Goal: Information Seeking & Learning: Learn about a topic

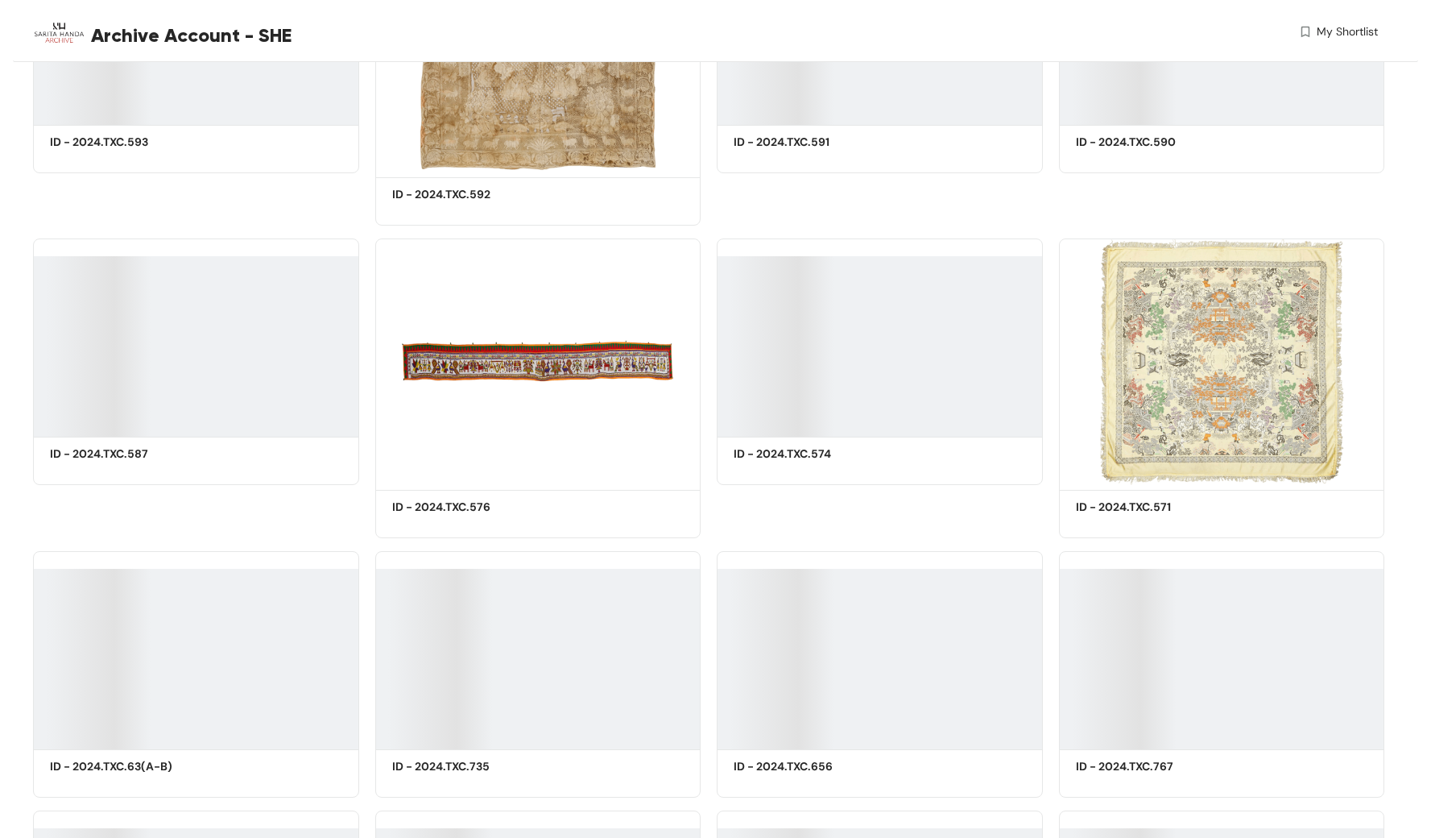
scroll to position [5964, 0]
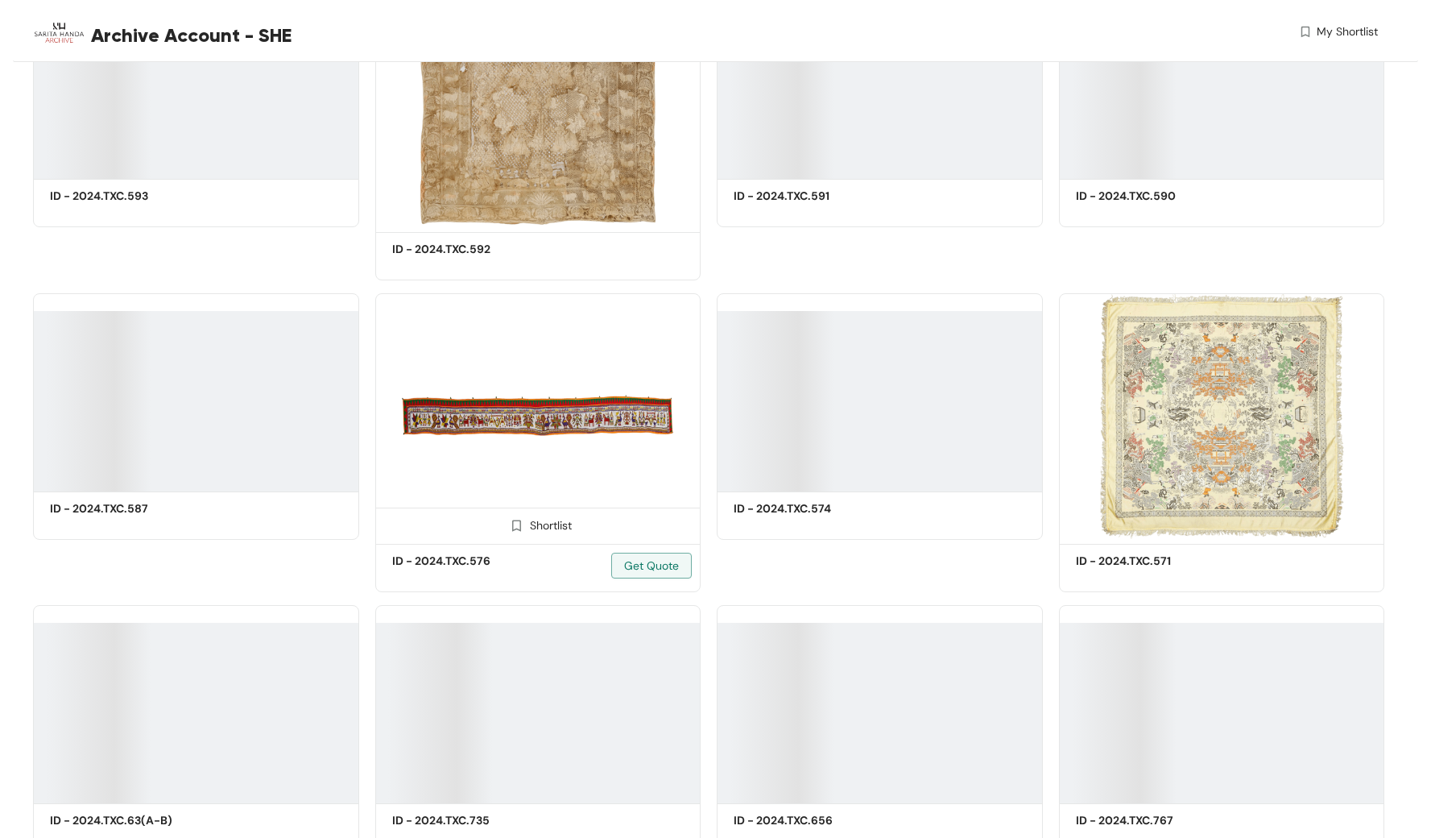
click at [535, 414] on img at bounding box center [538, 416] width 326 height 246
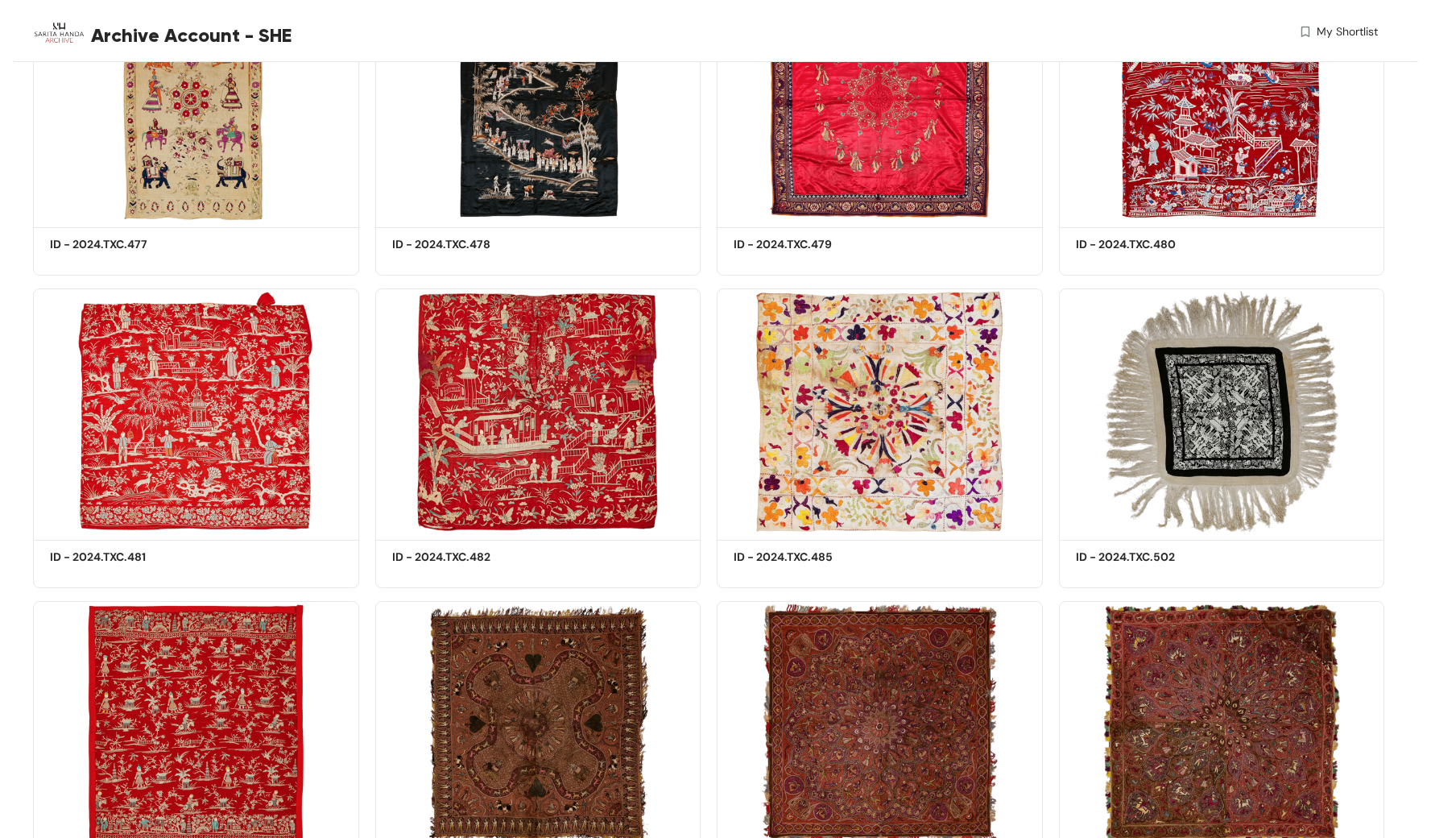
scroll to position [4556, 0]
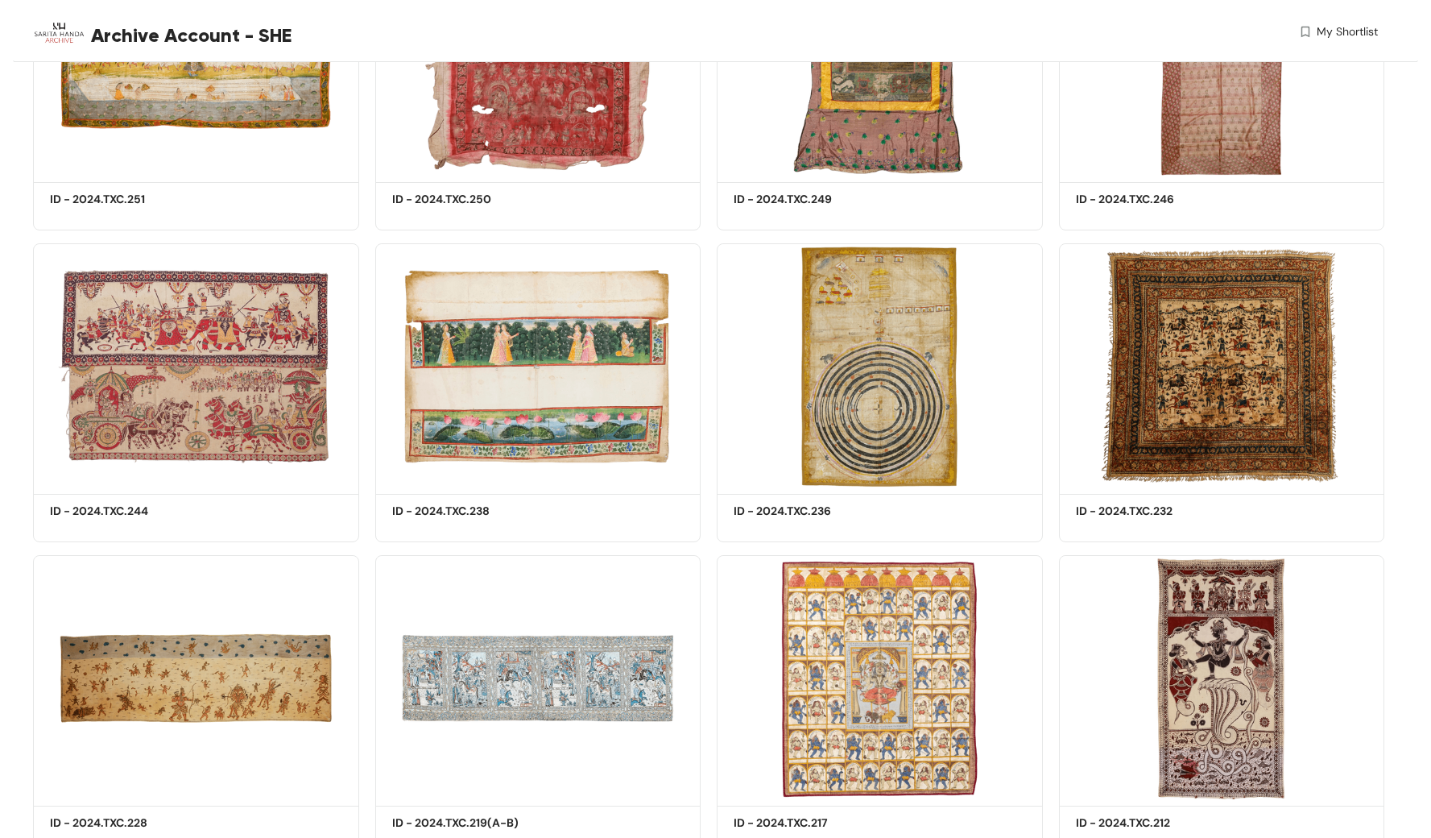
scroll to position [2166, 0]
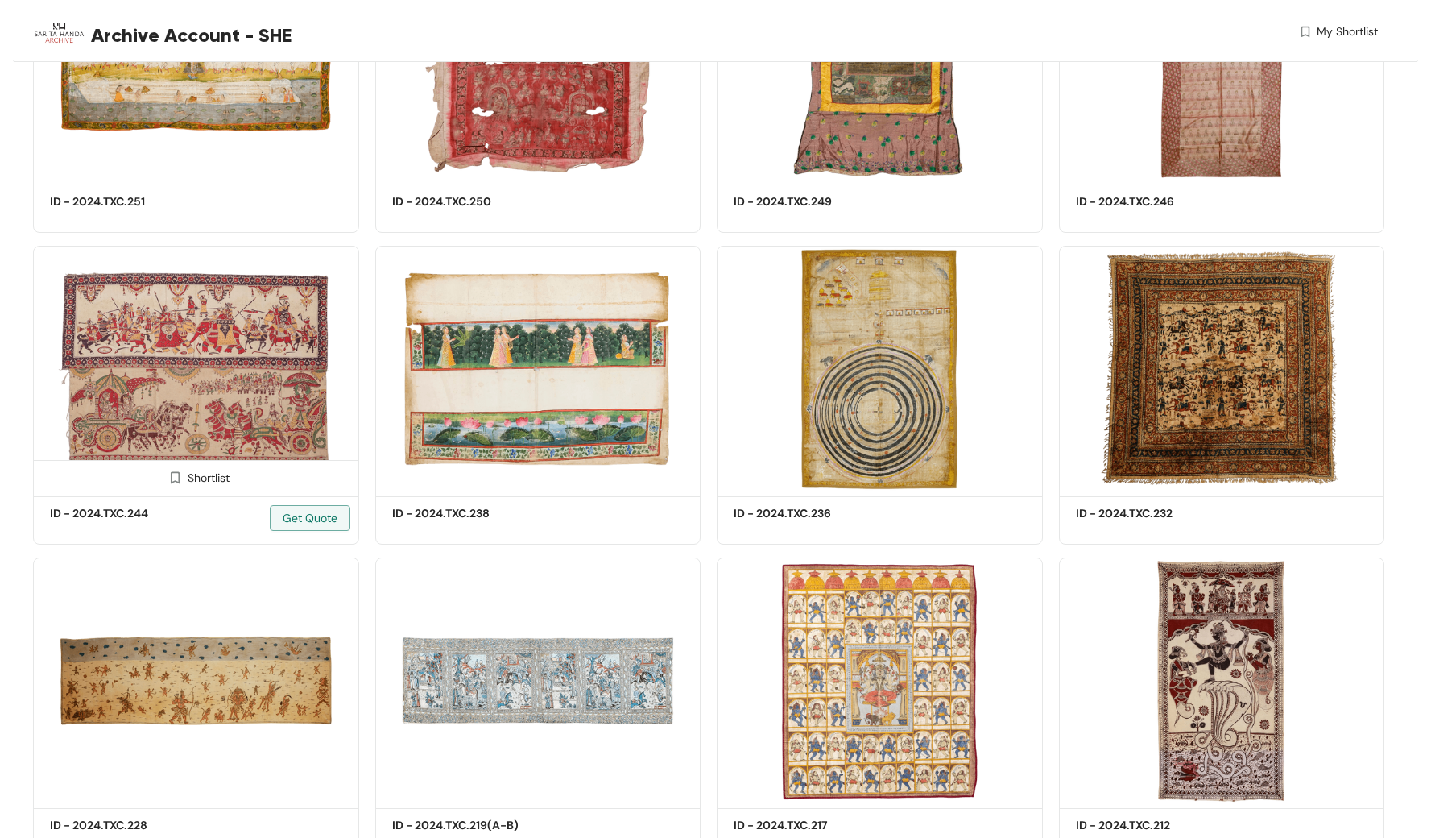
click at [230, 361] on img at bounding box center [196, 369] width 326 height 246
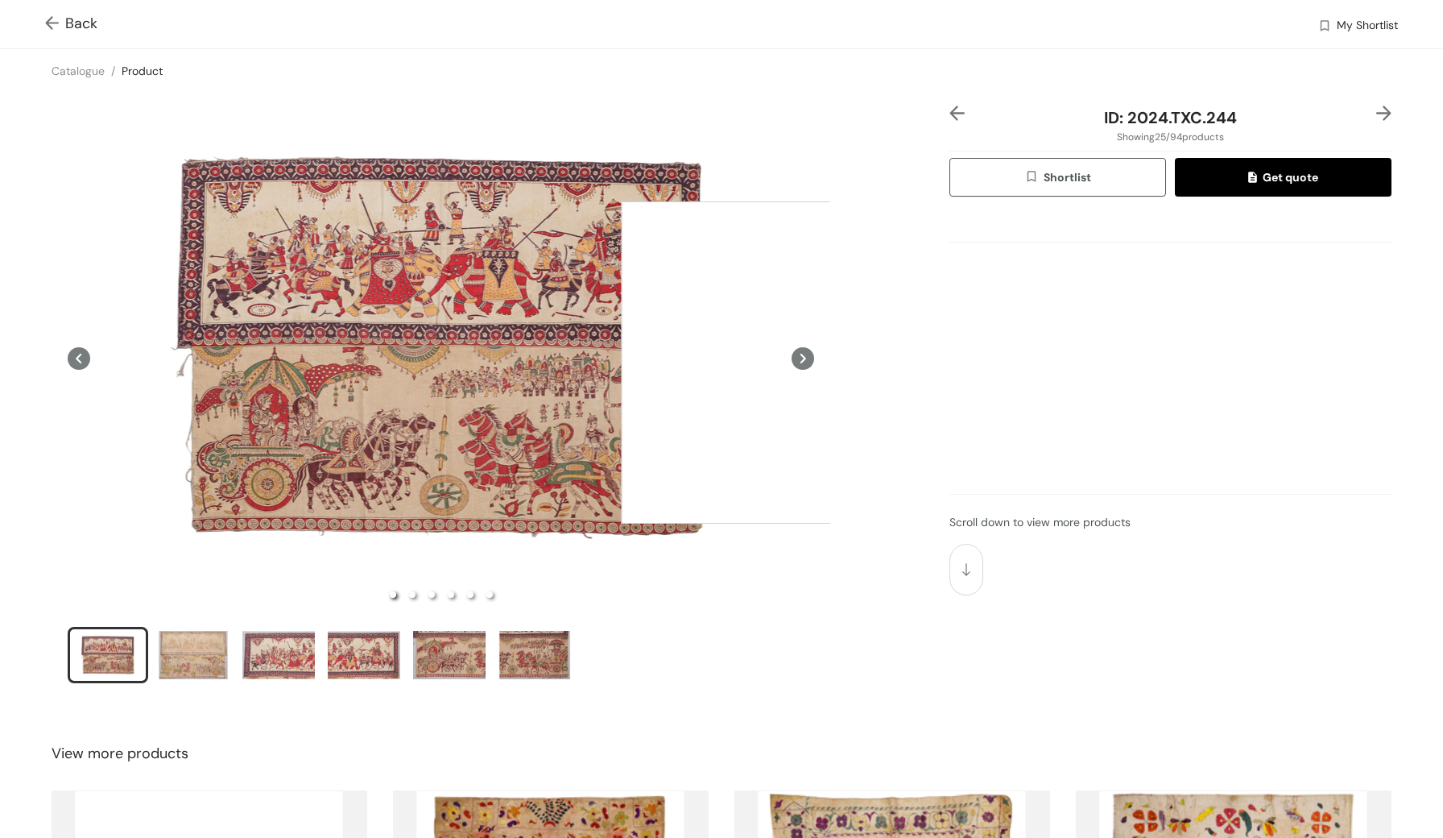
click at [783, 362] on div at bounding box center [783, 362] width 322 height 322
click at [801, 362] on icon at bounding box center [803, 358] width 23 height 23
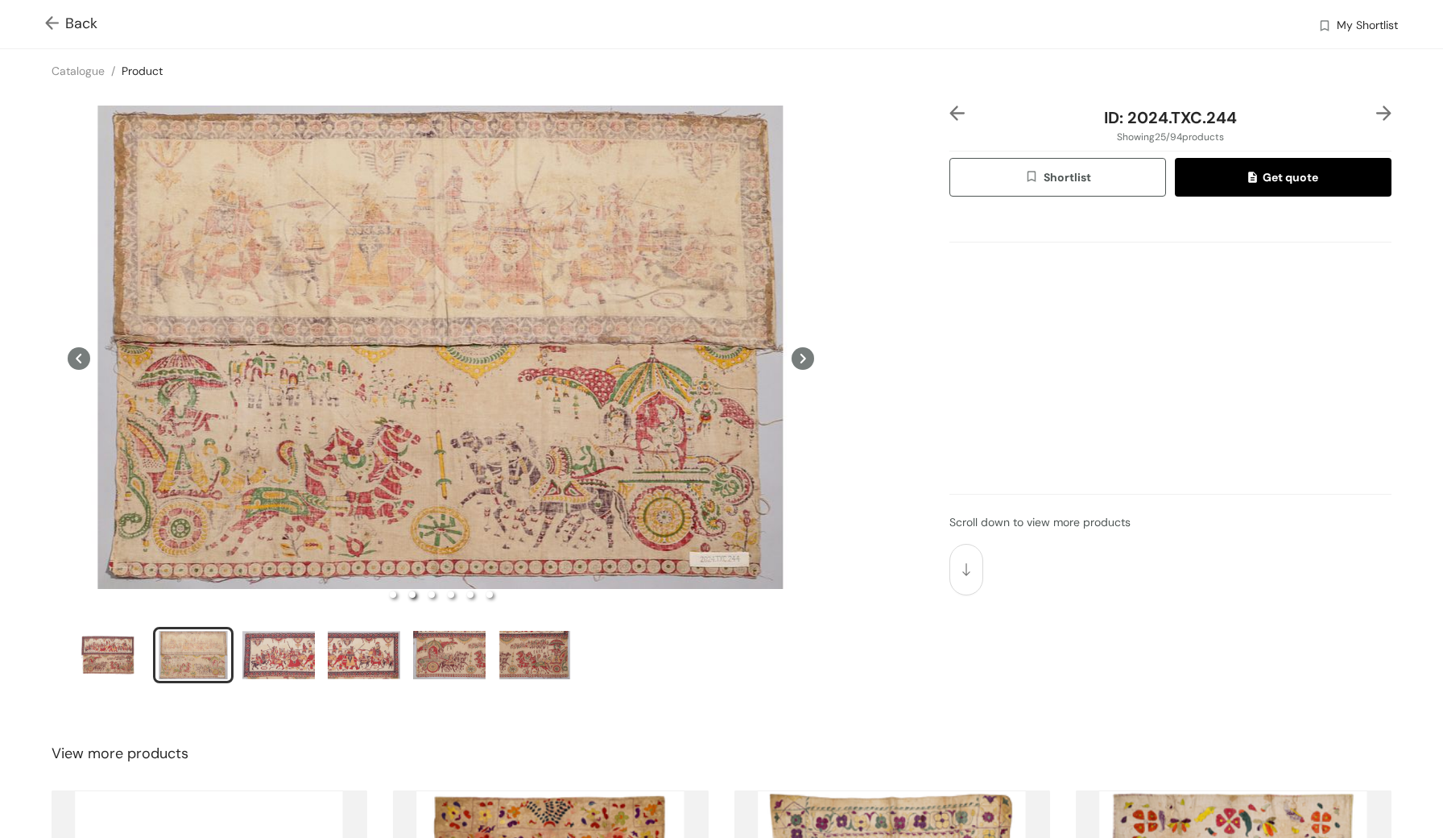
click at [801, 362] on icon at bounding box center [803, 358] width 23 height 23
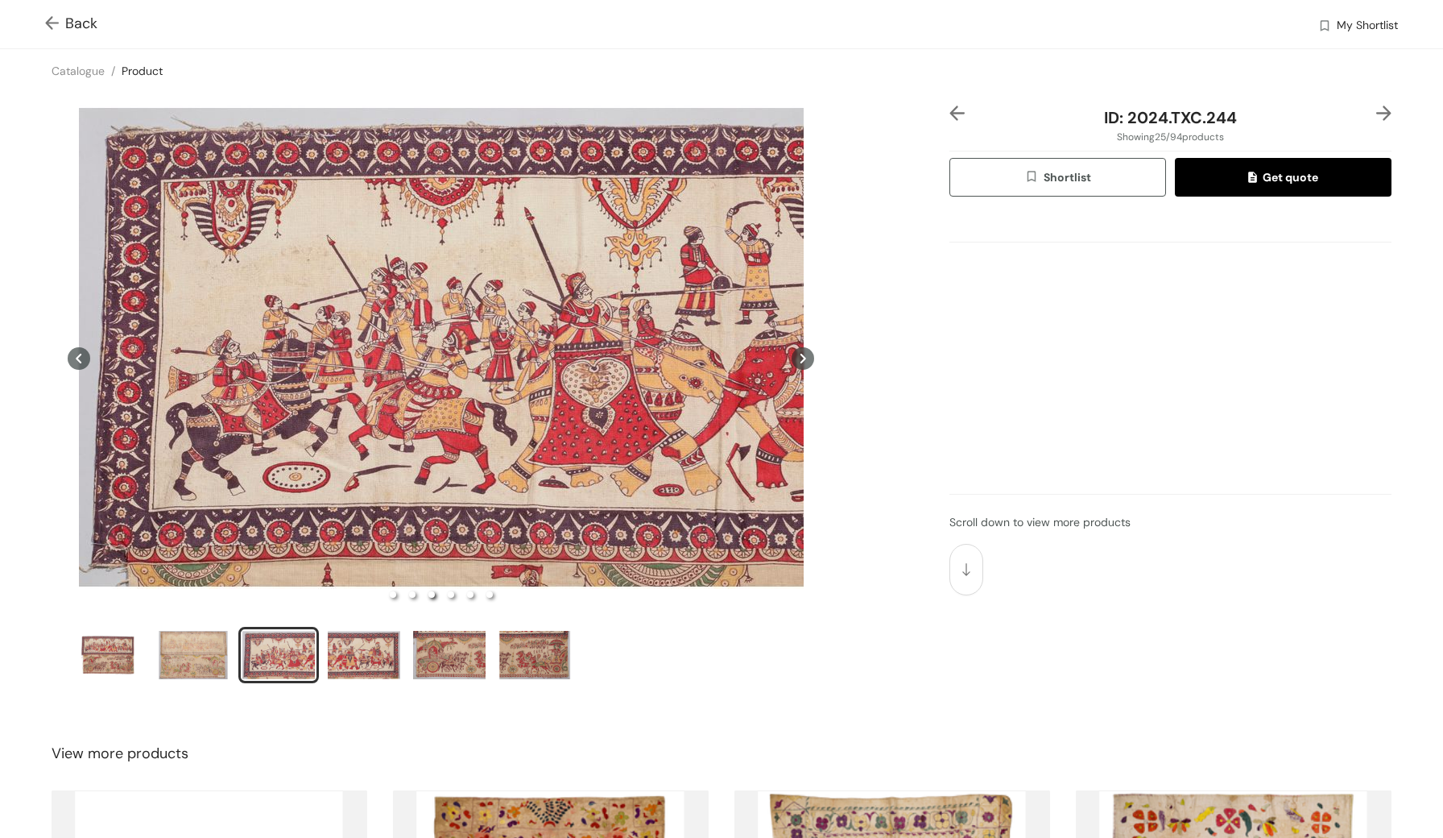
click at [801, 362] on icon at bounding box center [803, 358] width 23 height 23
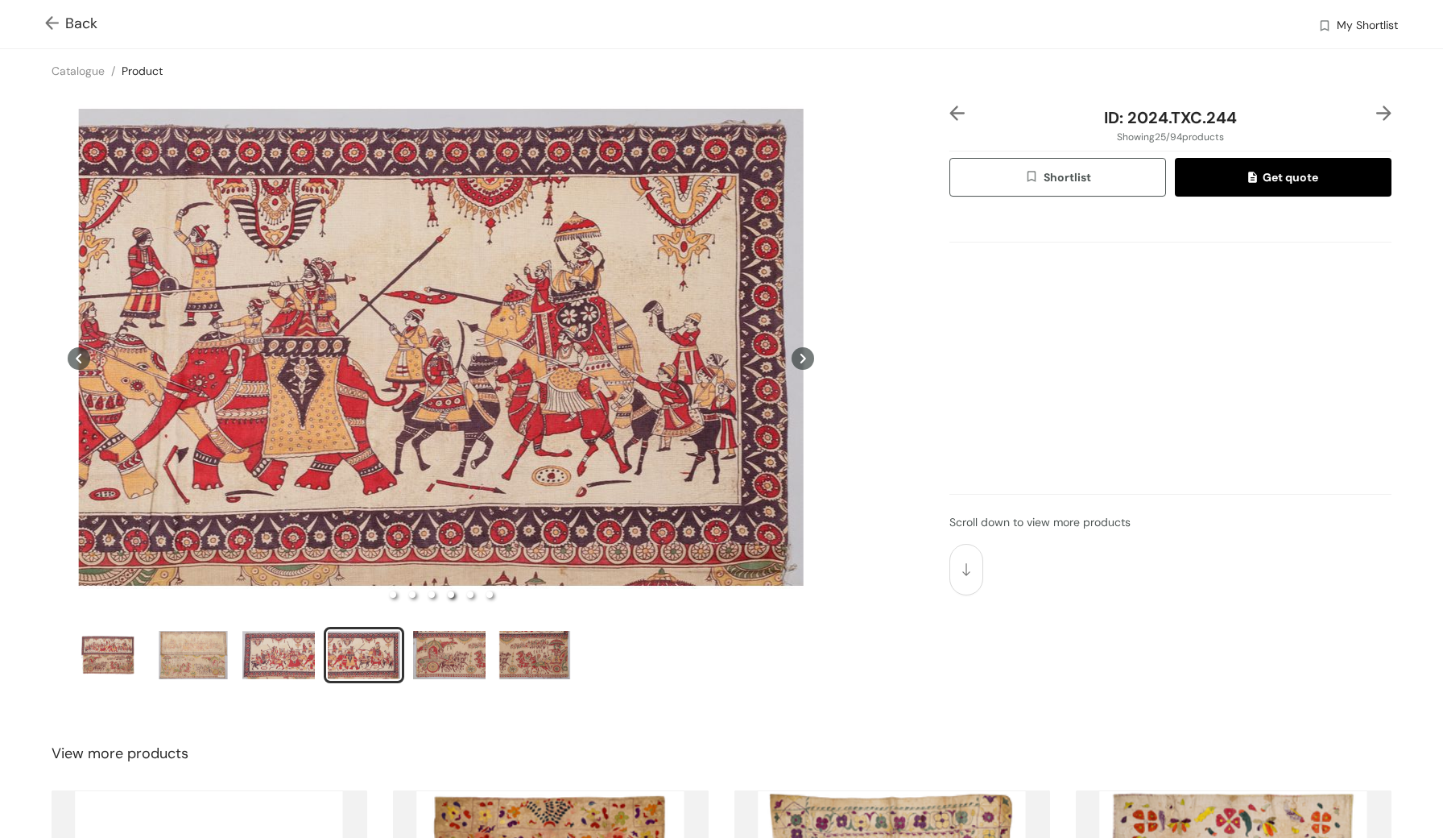
click at [85, 29] on span "Back" at bounding box center [71, 24] width 52 height 22
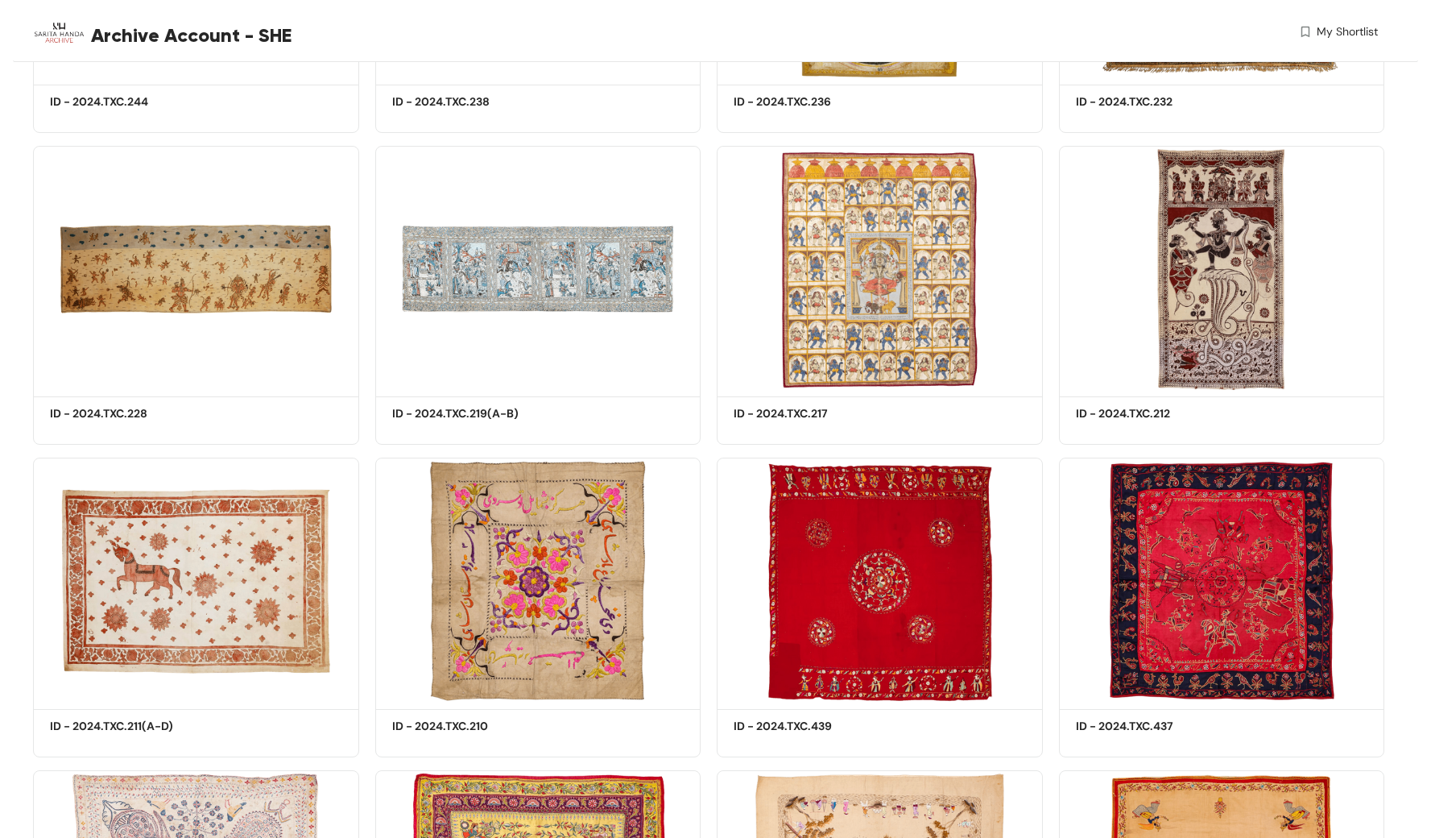
scroll to position [2578, 0]
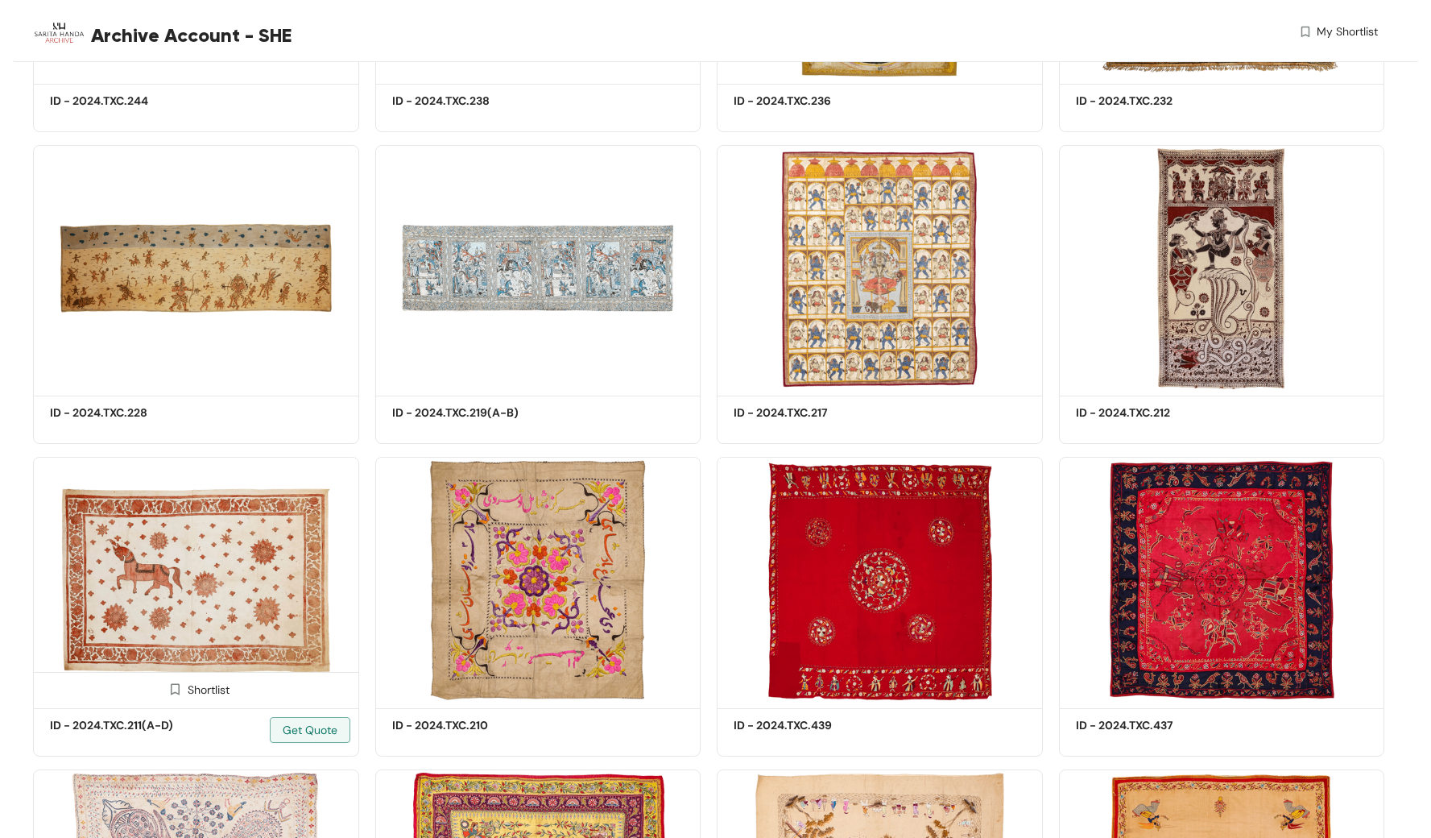
click at [233, 597] on img at bounding box center [196, 580] width 326 height 246
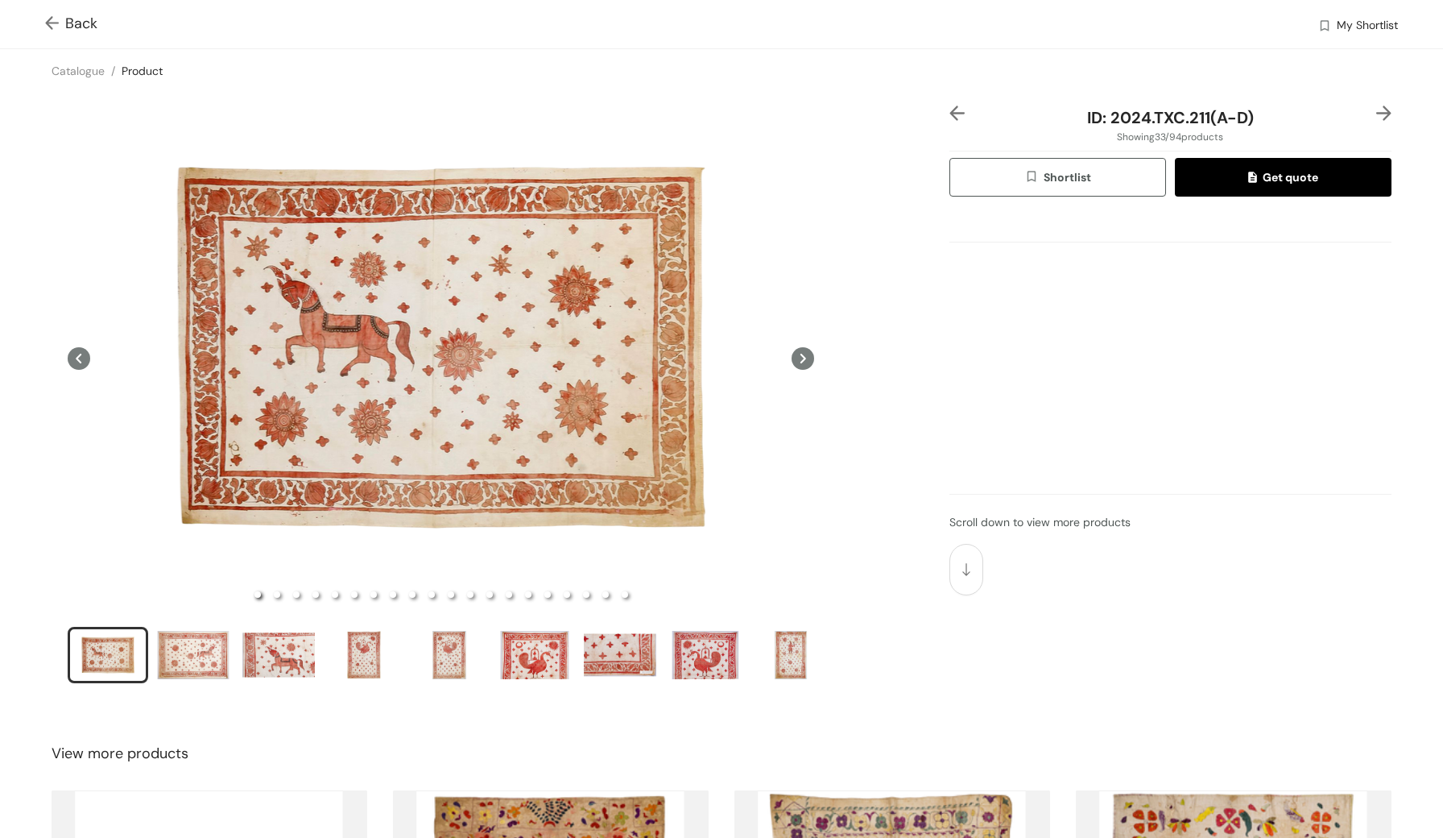
click at [802, 360] on icon at bounding box center [803, 358] width 23 height 23
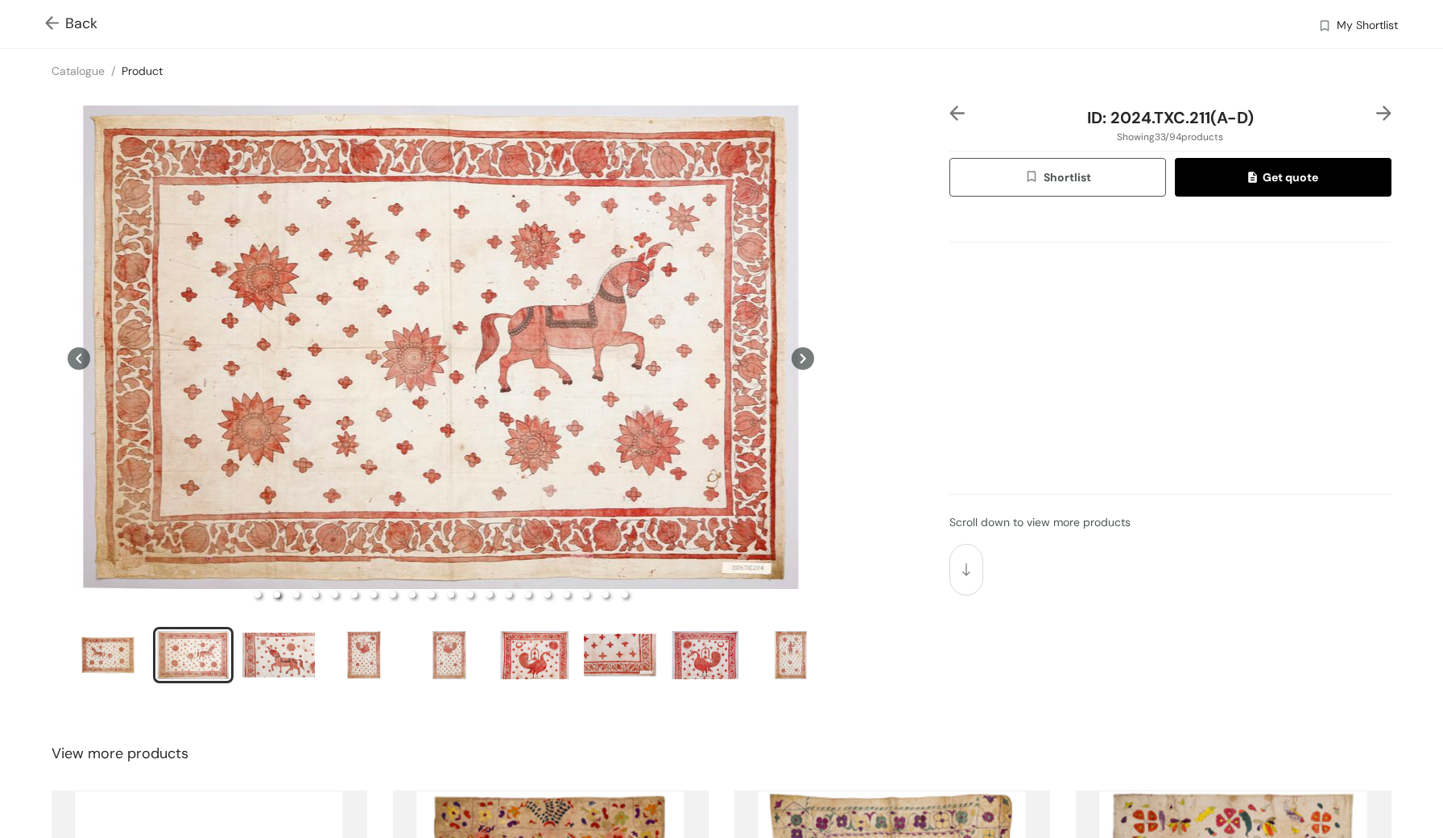
click at [802, 360] on icon at bounding box center [803, 358] width 23 height 23
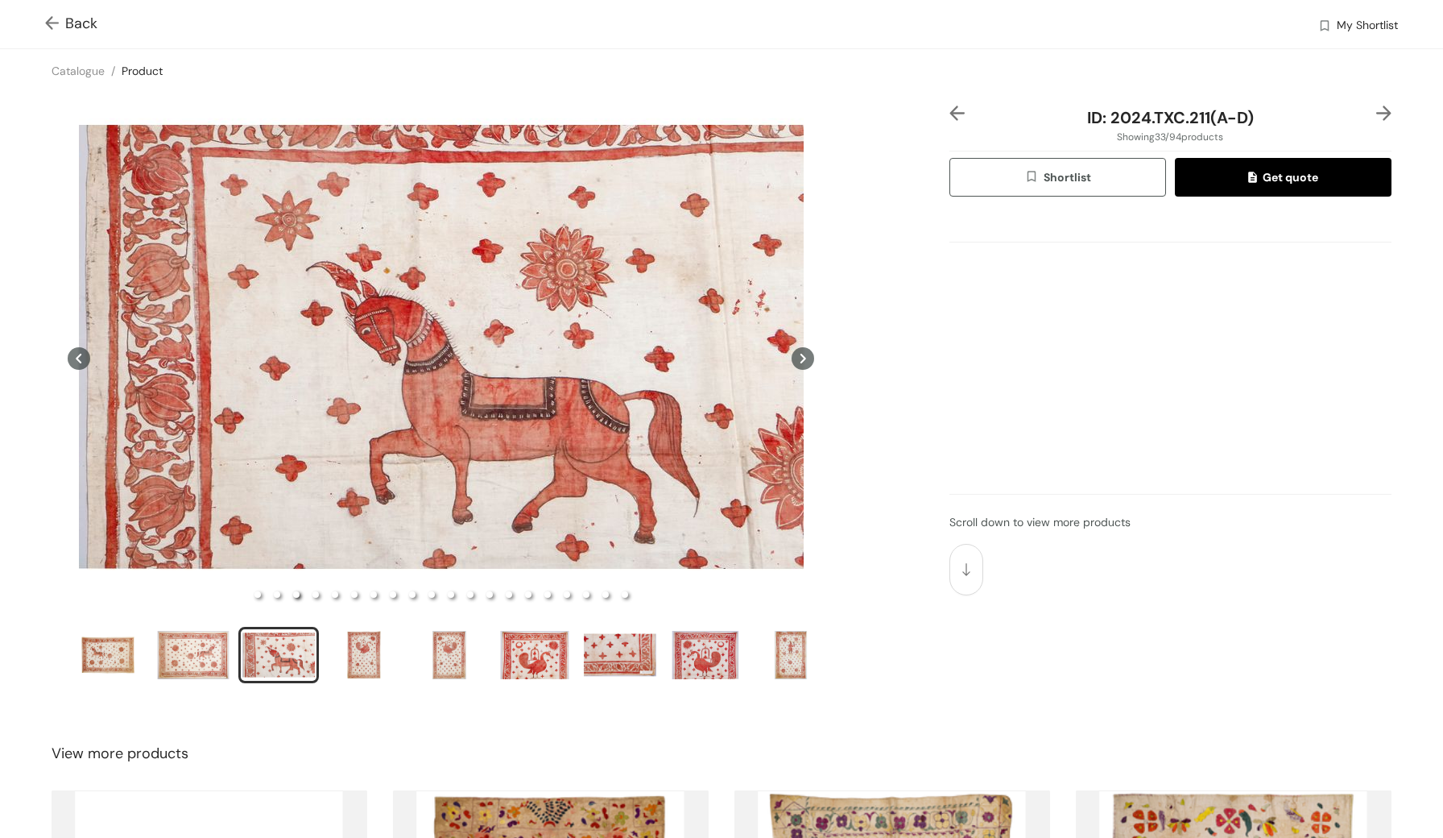
click at [801, 360] on icon at bounding box center [803, 358] width 23 height 23
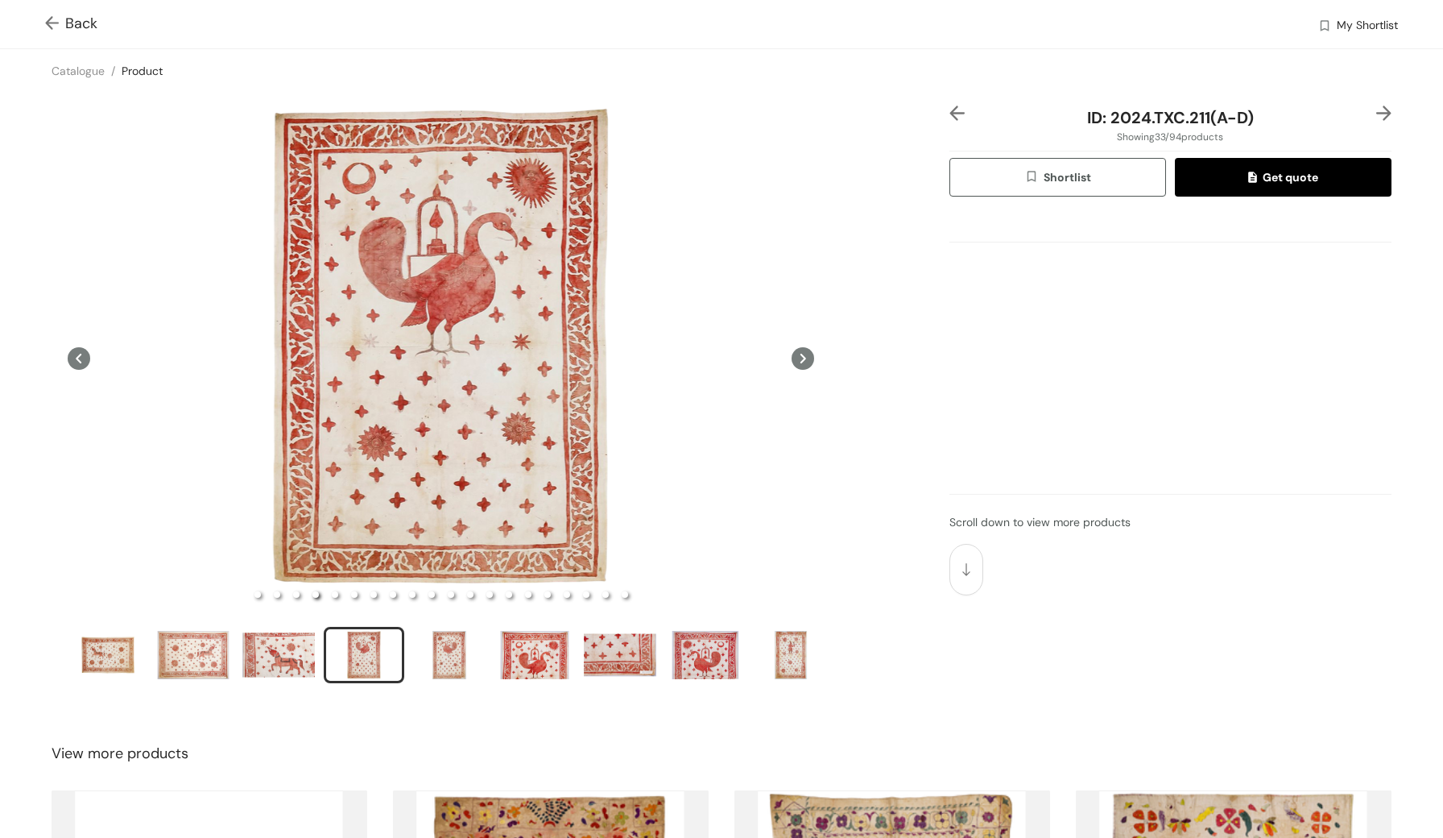
click at [801, 360] on icon at bounding box center [803, 358] width 23 height 23
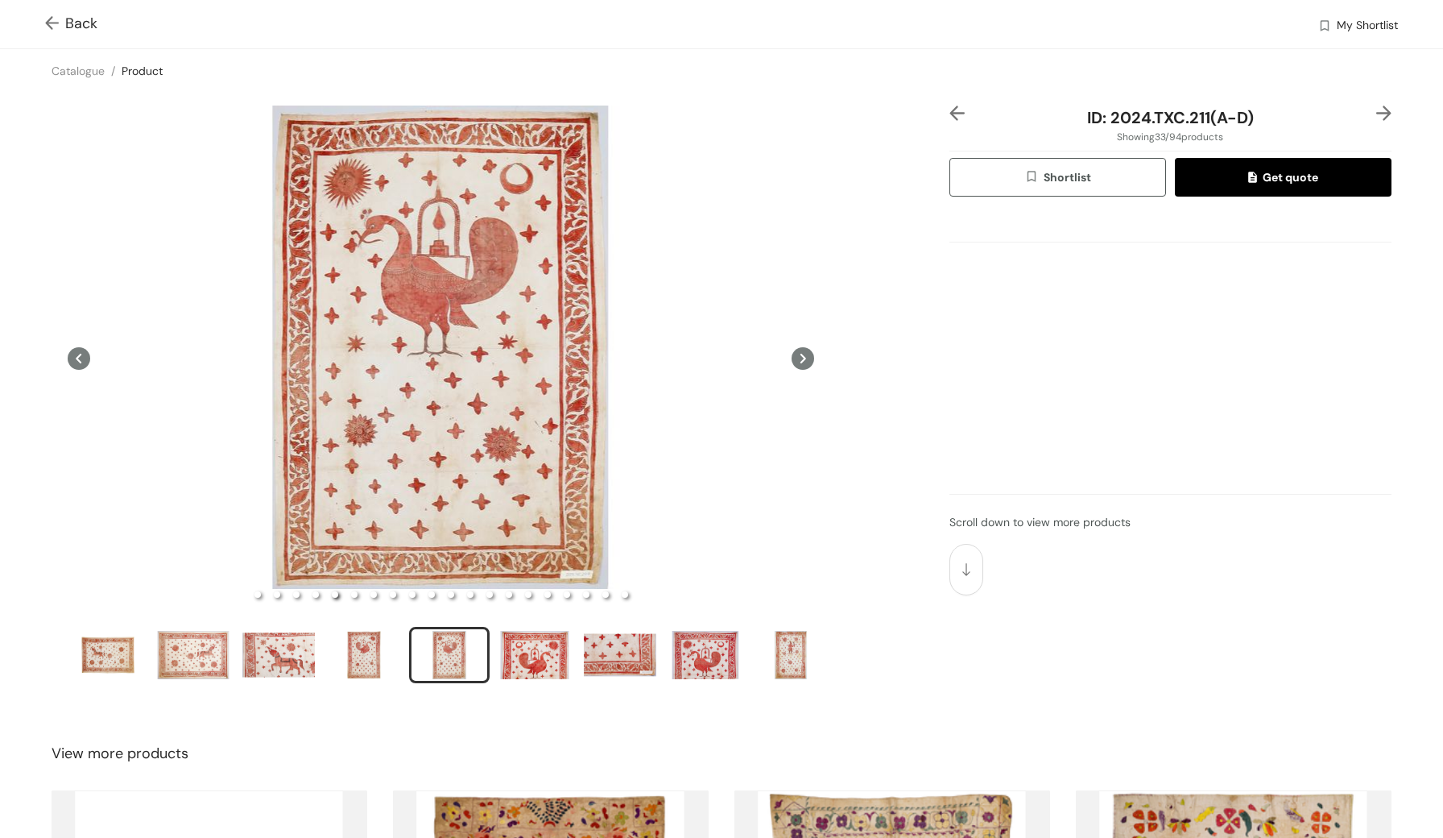
click at [81, 357] on icon at bounding box center [79, 358] width 23 height 23
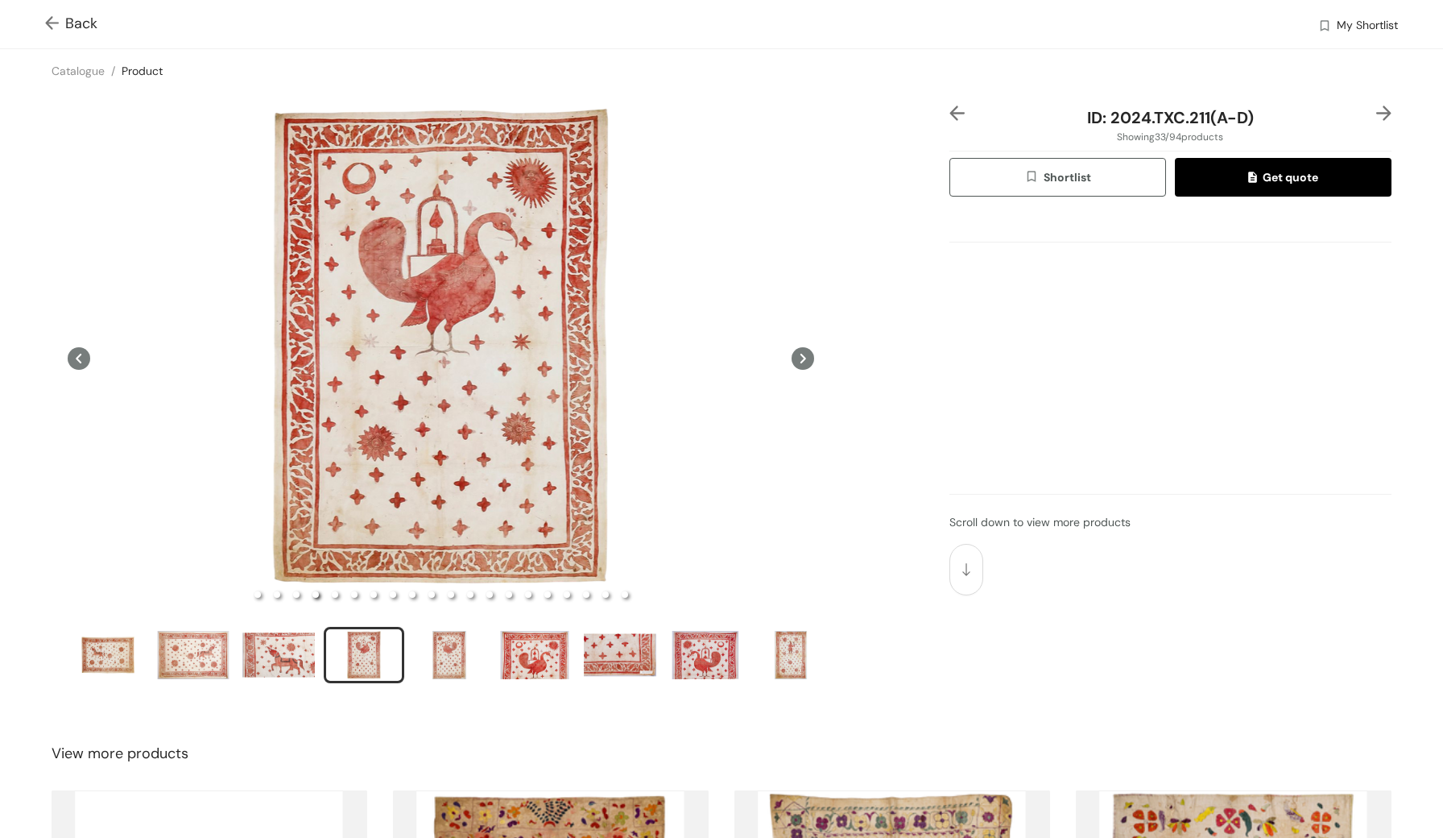
click at [793, 362] on icon at bounding box center [803, 358] width 23 height 23
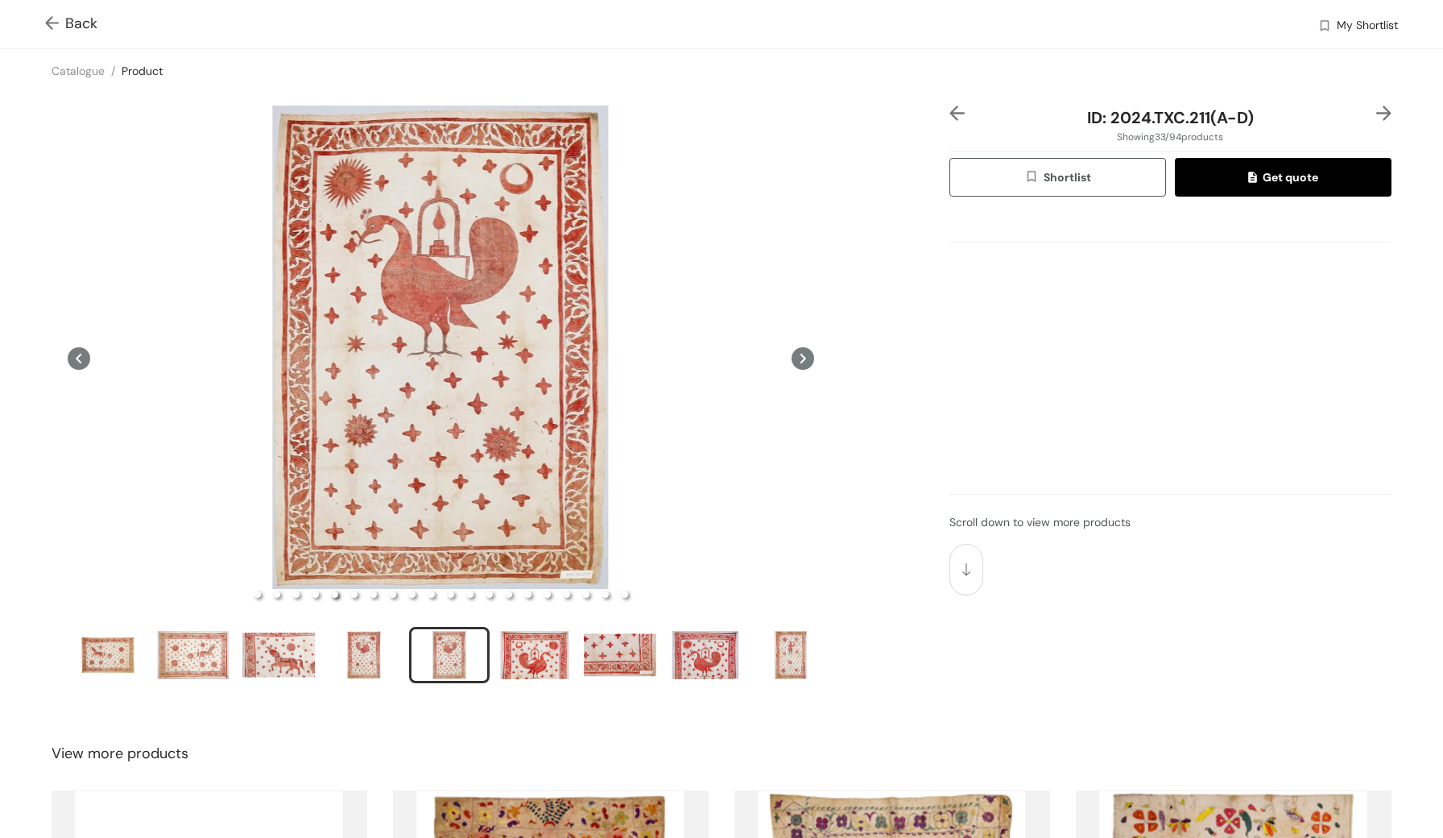
click at [793, 362] on icon at bounding box center [803, 358] width 23 height 23
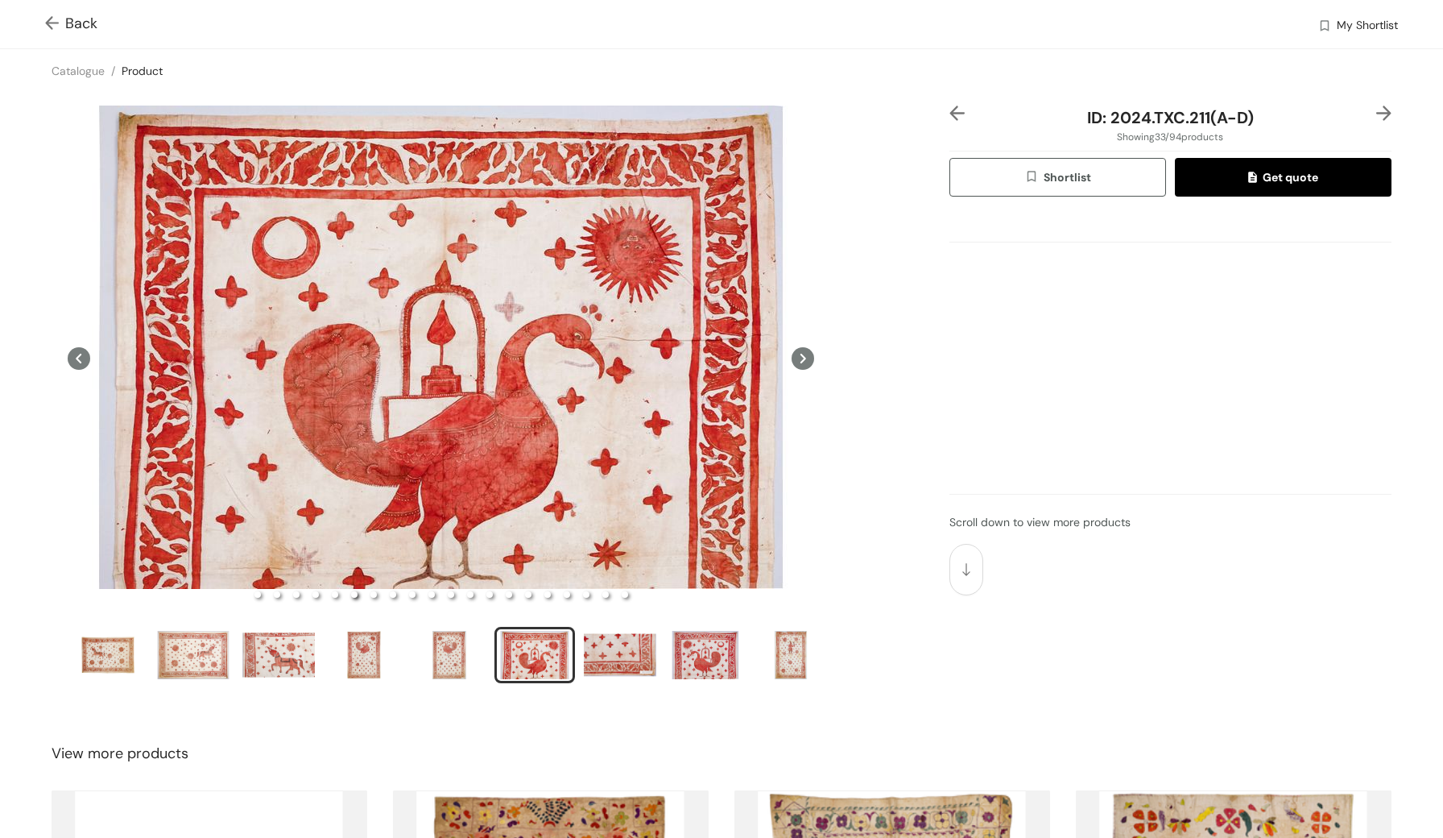
click at [793, 362] on icon at bounding box center [803, 358] width 23 height 23
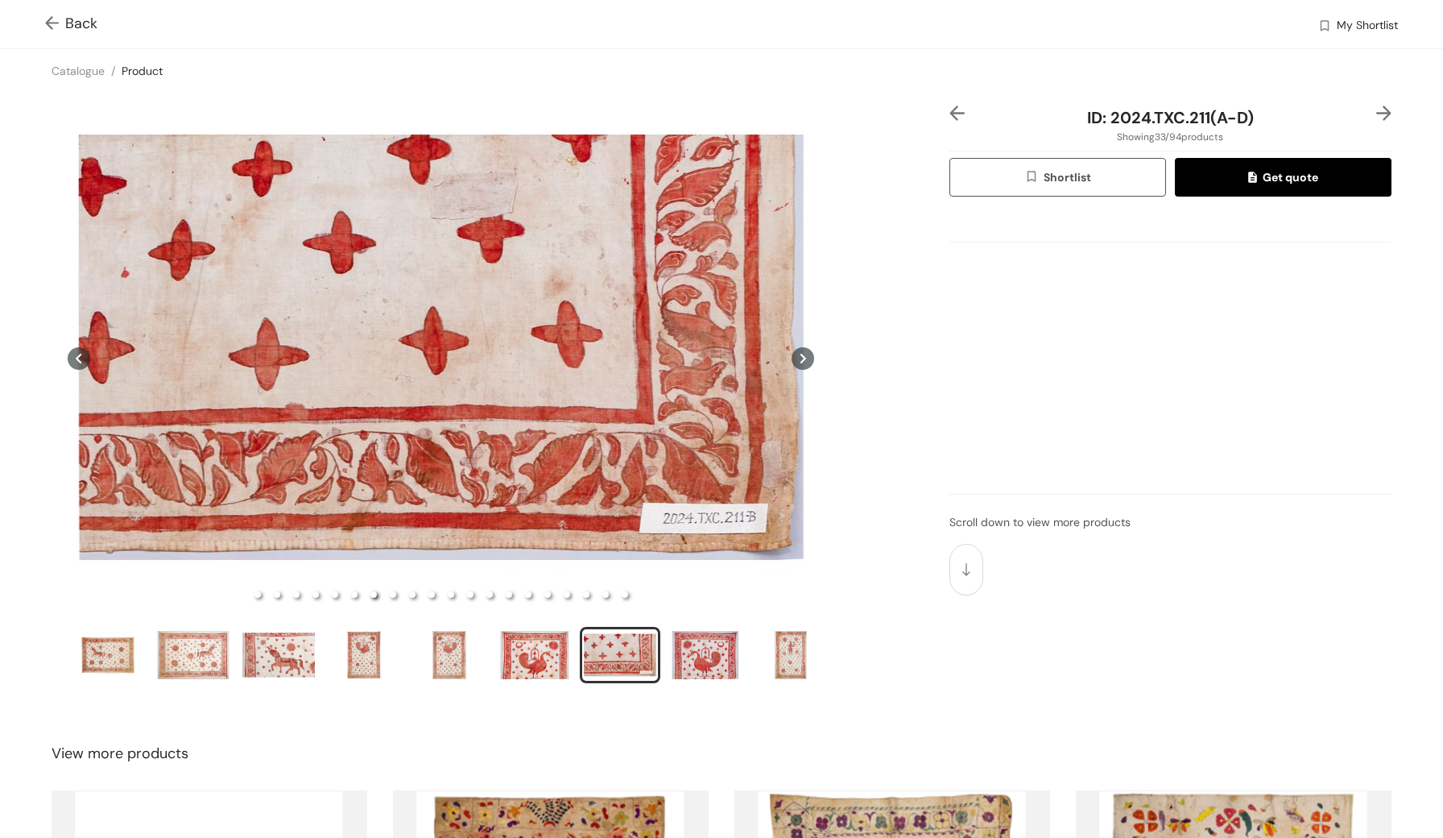
click at [793, 362] on icon at bounding box center [803, 358] width 23 height 23
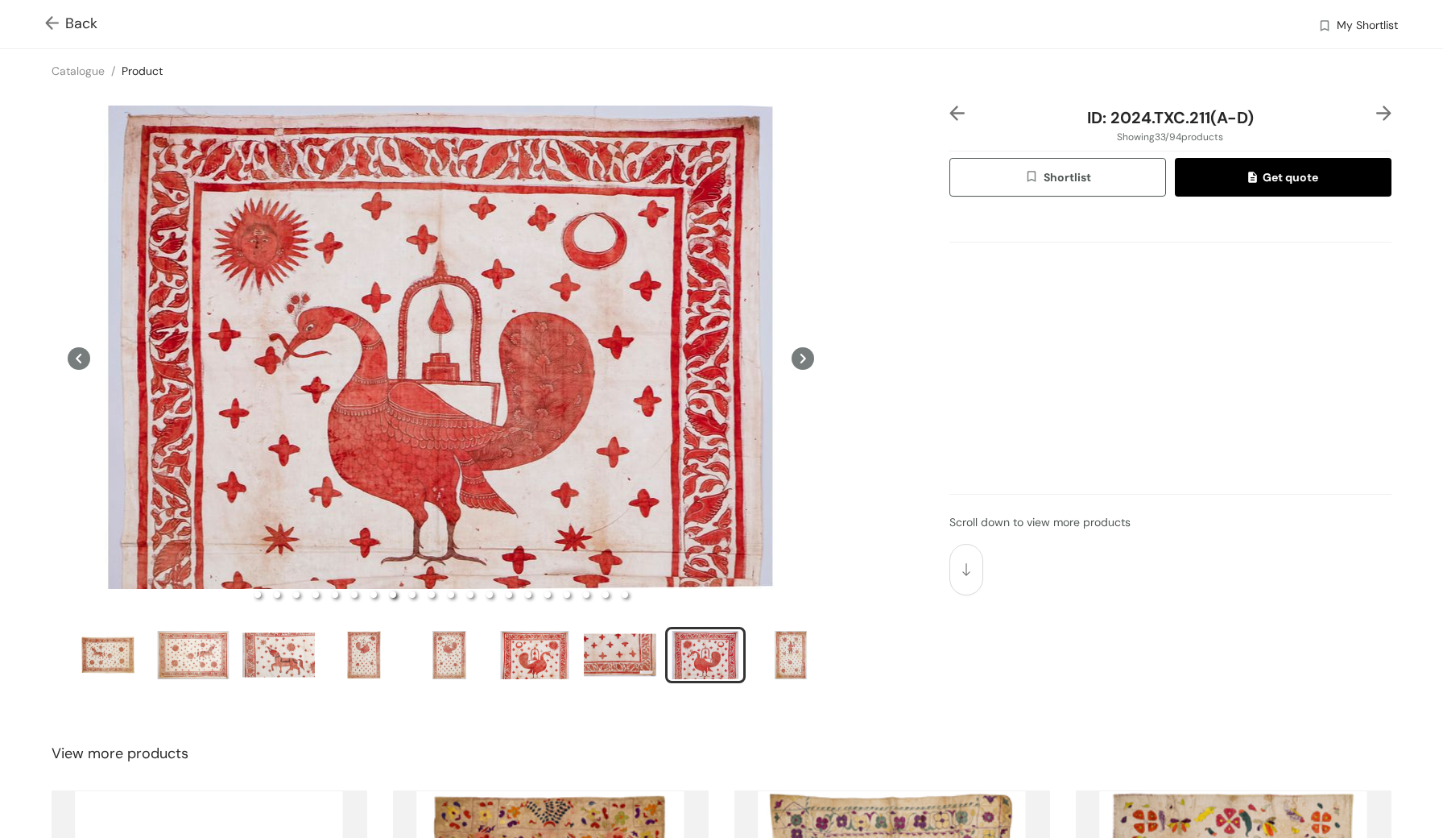
click at [793, 362] on icon at bounding box center [803, 358] width 23 height 23
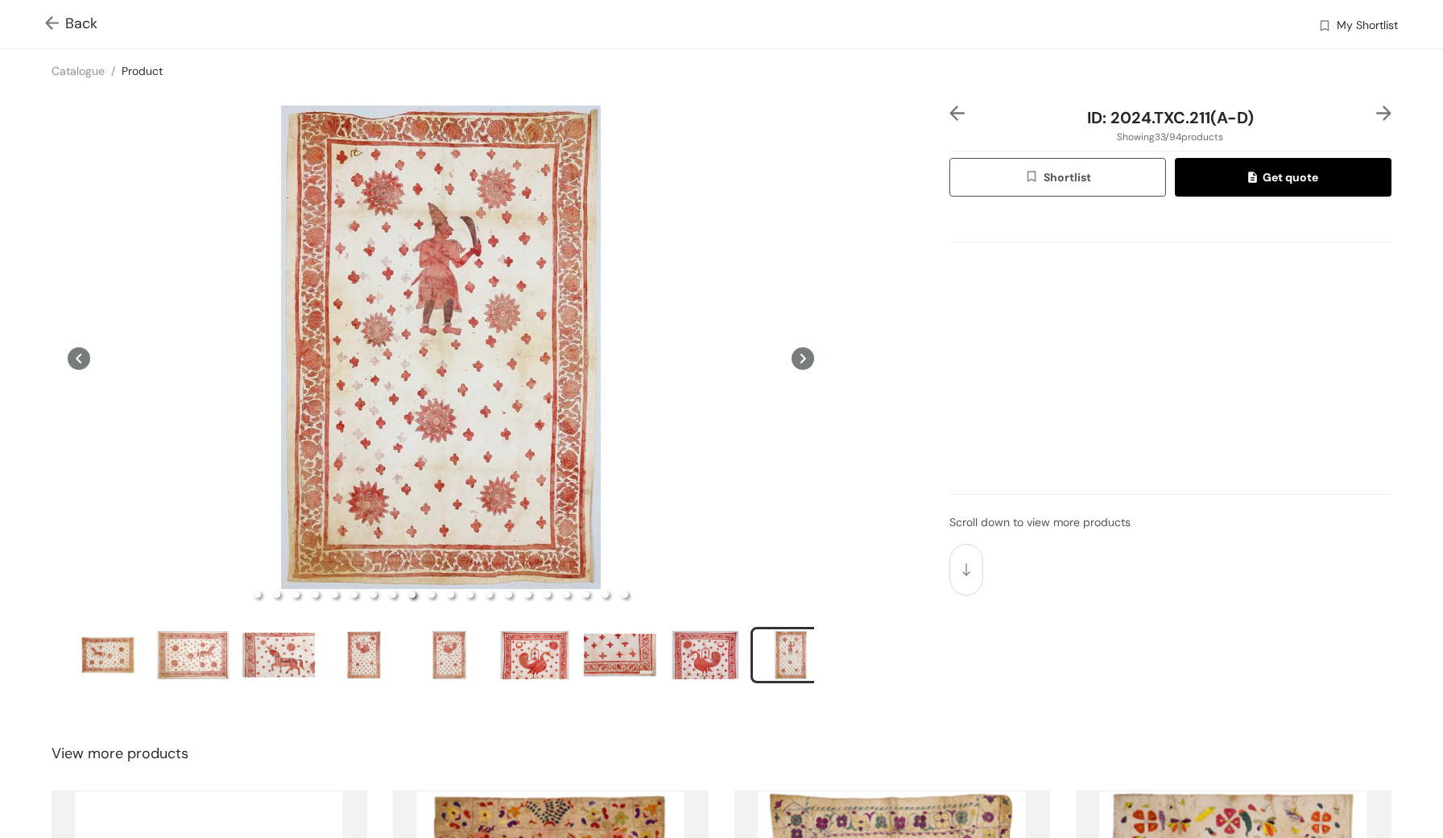
click at [793, 362] on icon at bounding box center [803, 358] width 23 height 23
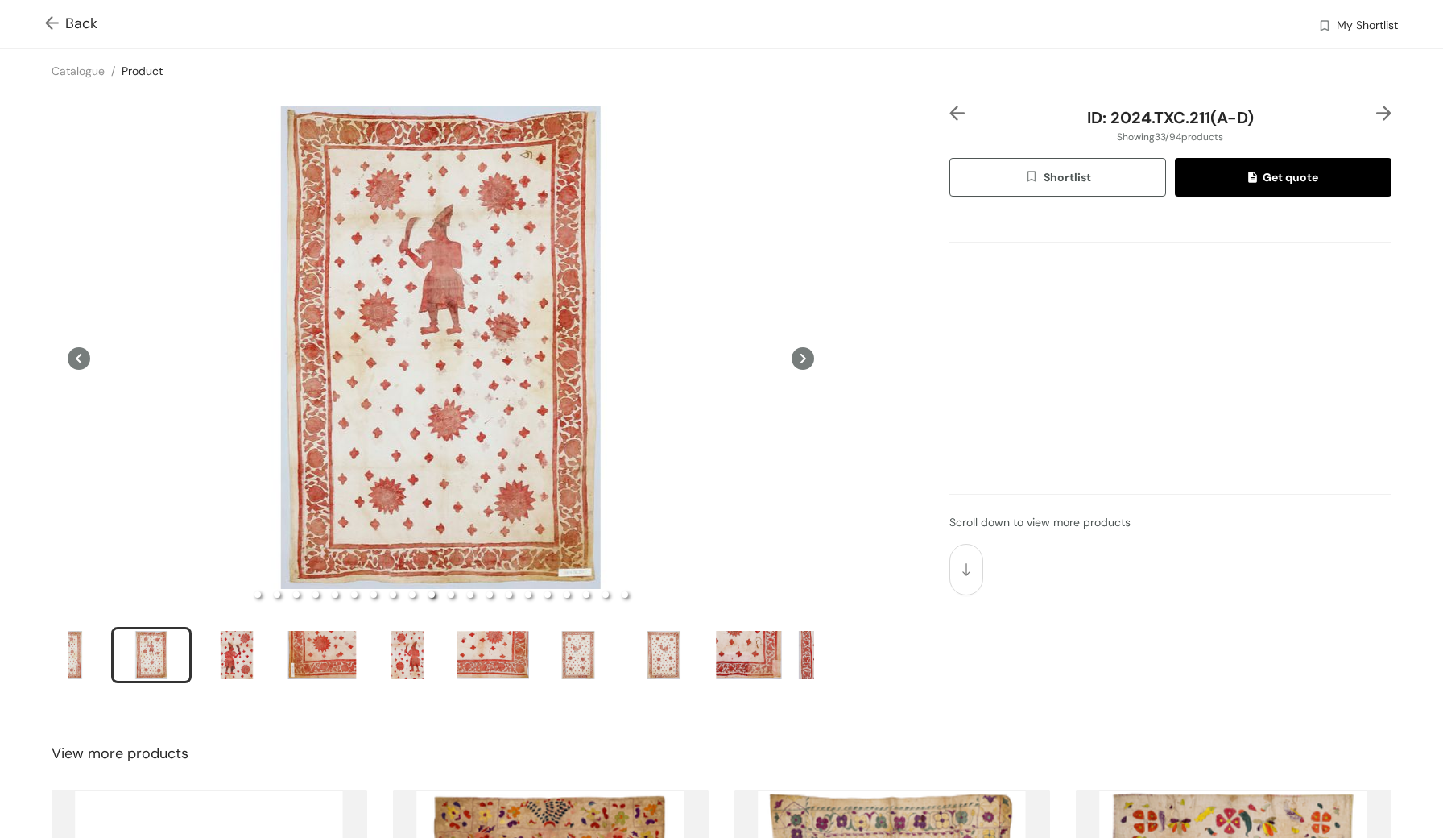
click at [793, 362] on icon at bounding box center [803, 358] width 23 height 23
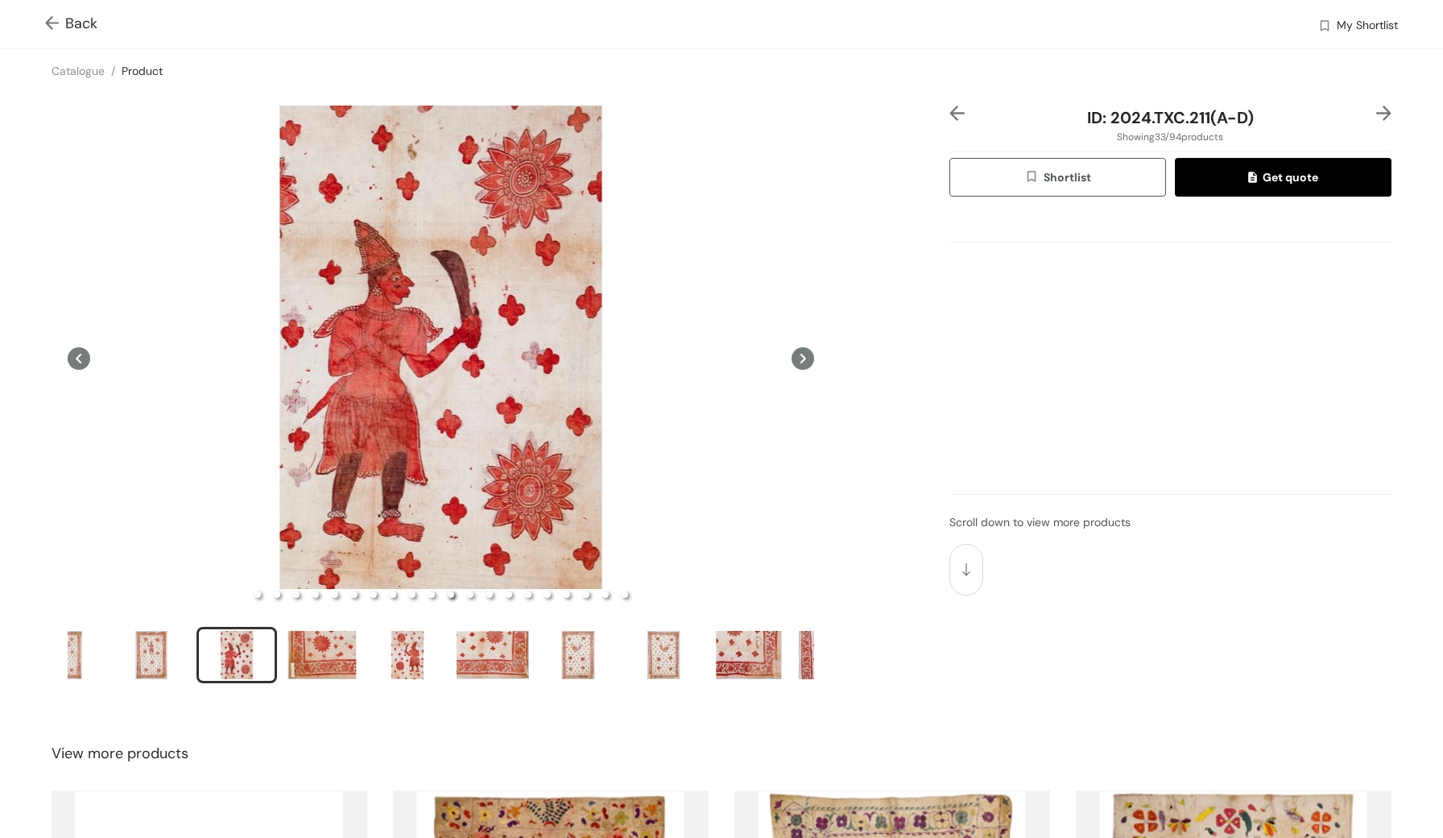
click at [793, 362] on icon at bounding box center [803, 358] width 23 height 23
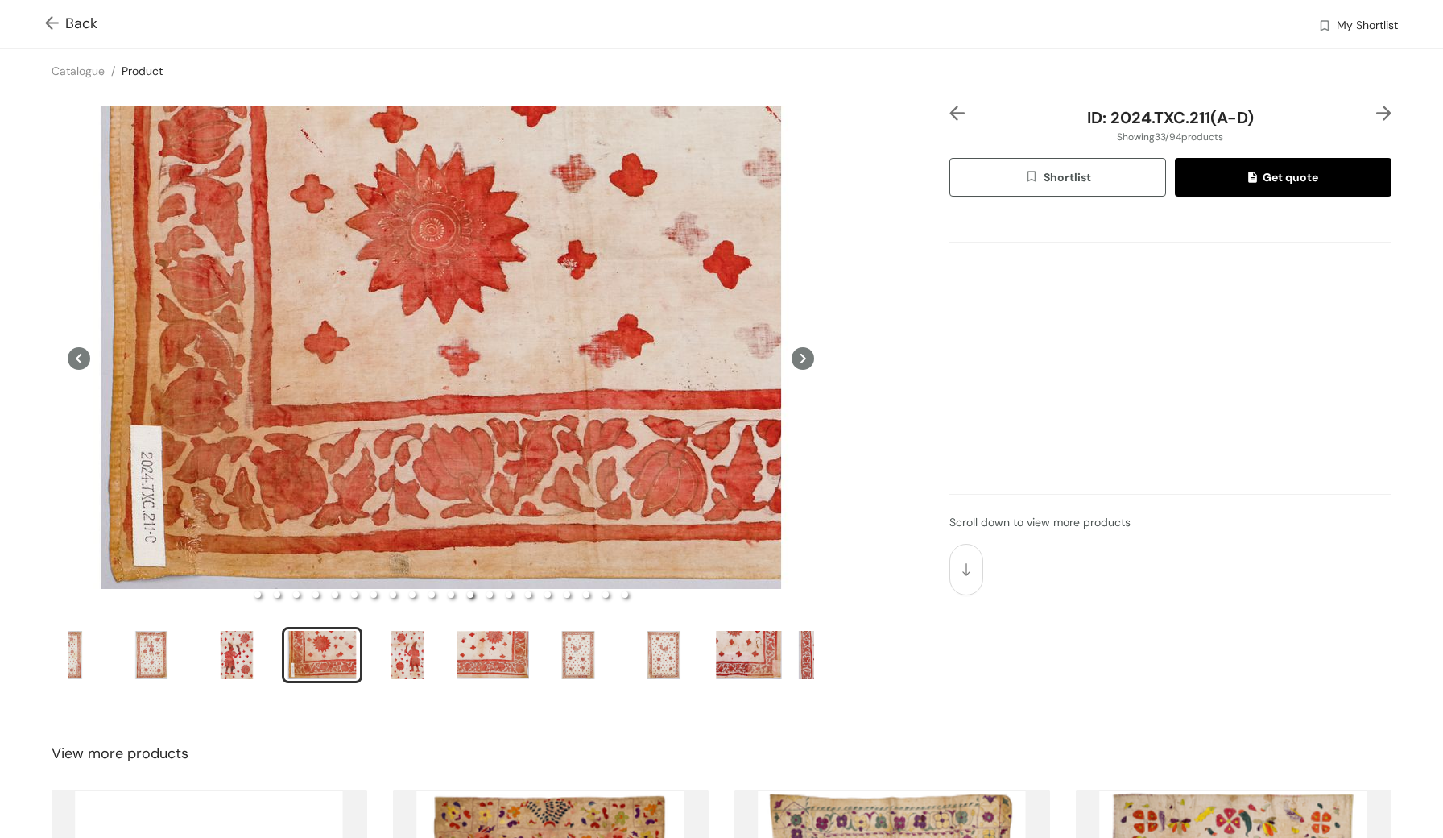
click at [793, 362] on icon at bounding box center [803, 358] width 23 height 23
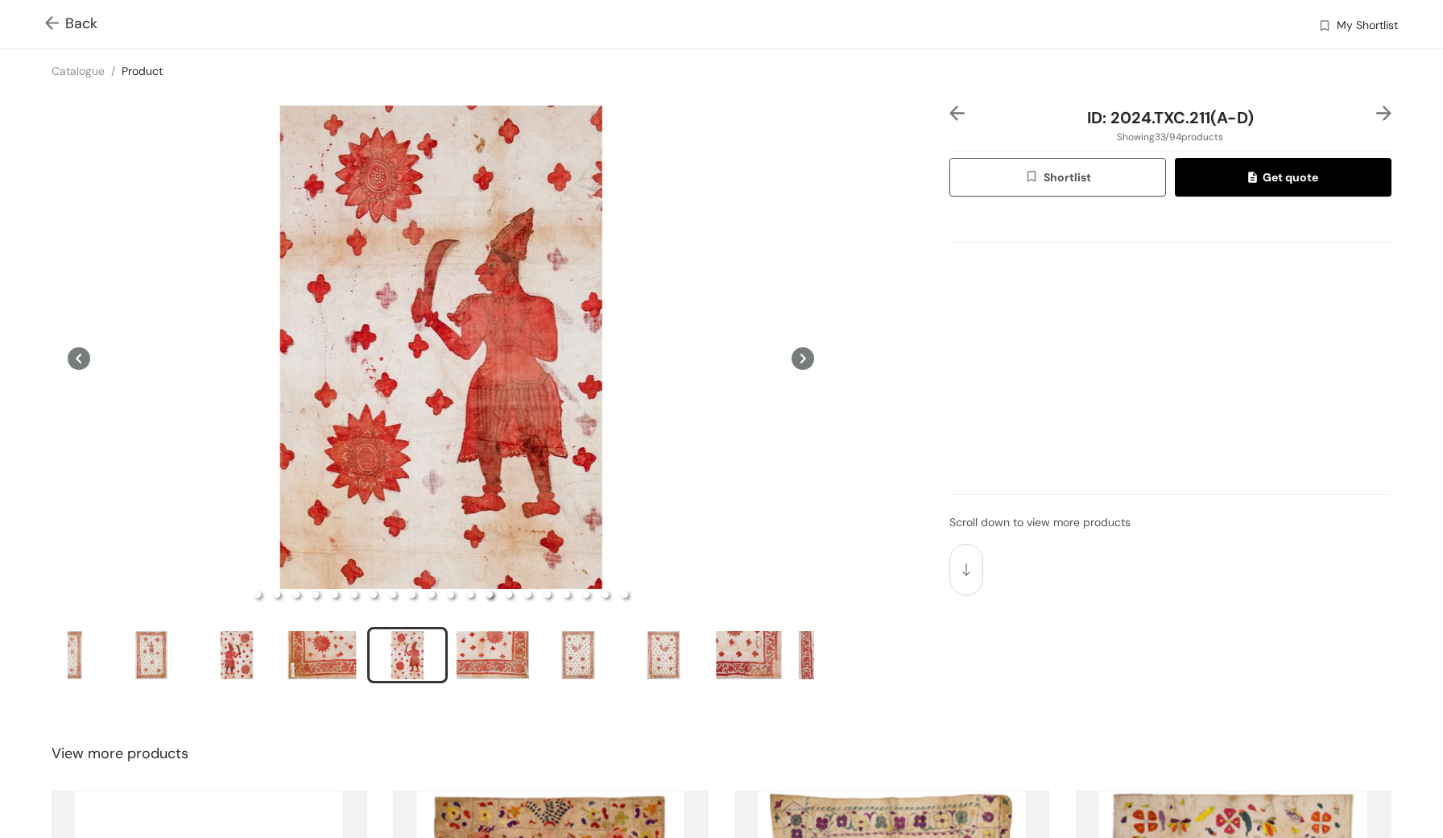
click at [793, 362] on icon at bounding box center [803, 358] width 23 height 23
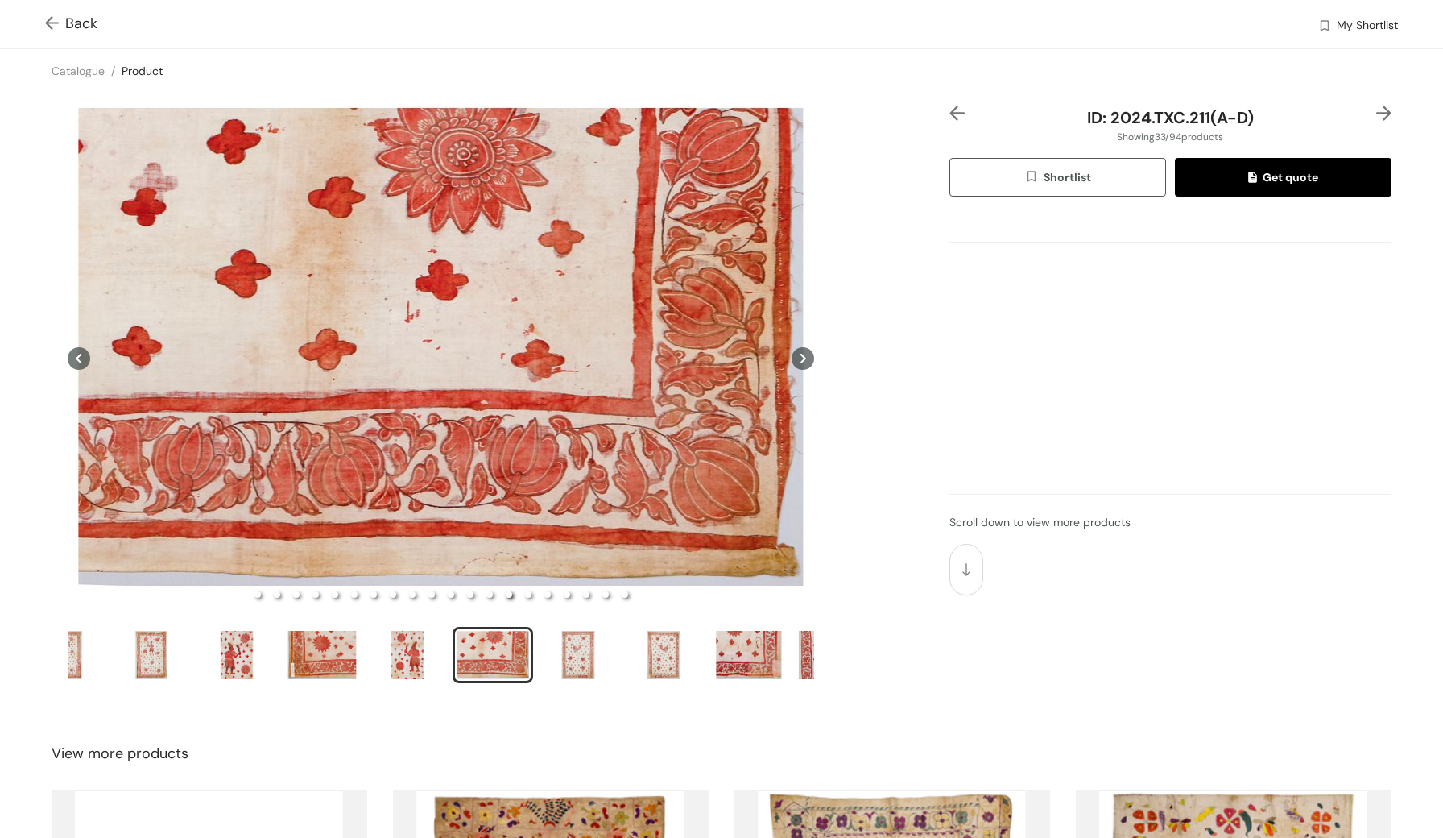
click at [793, 362] on icon at bounding box center [803, 358] width 23 height 23
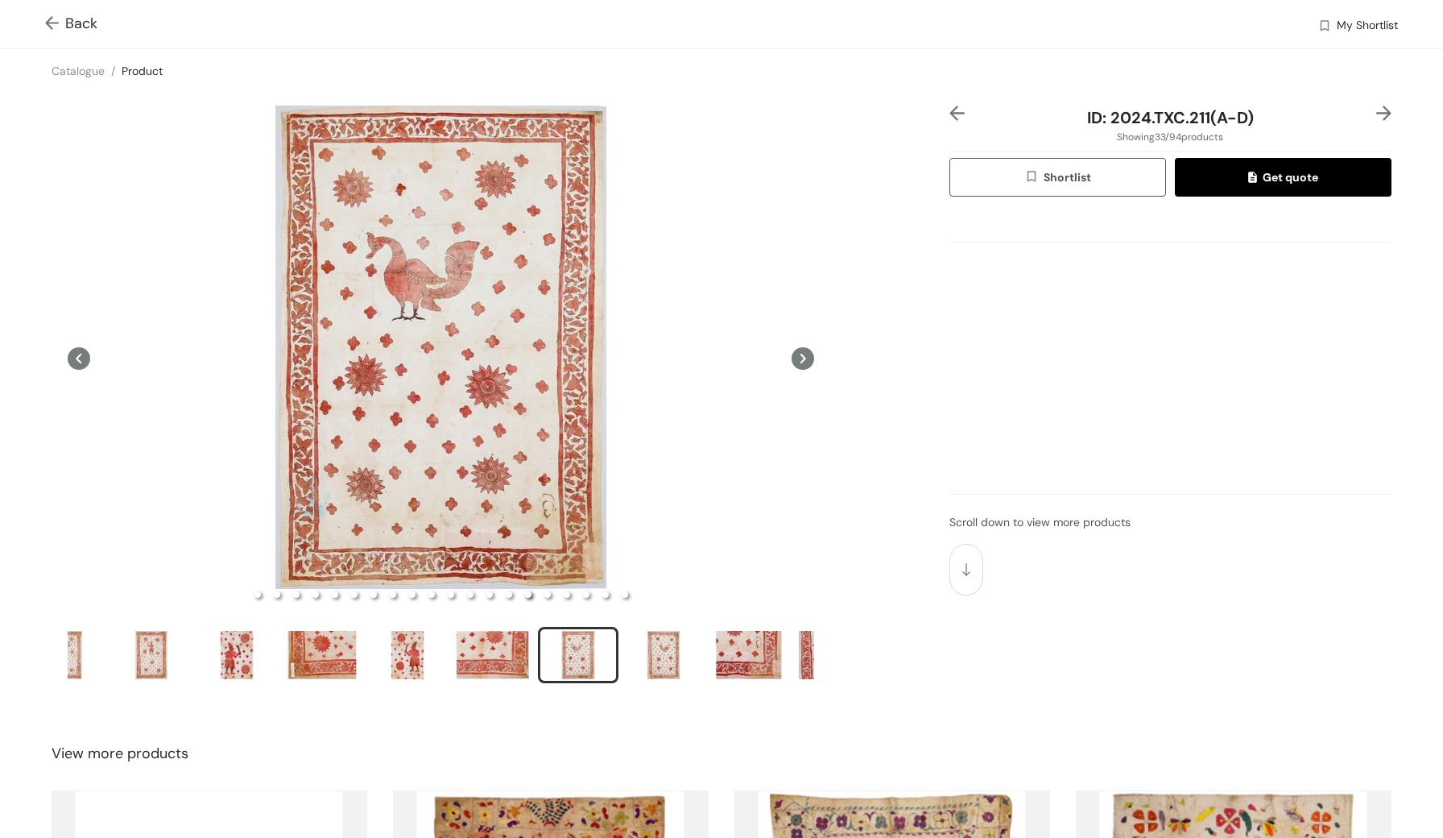
click at [793, 362] on icon at bounding box center [803, 358] width 23 height 23
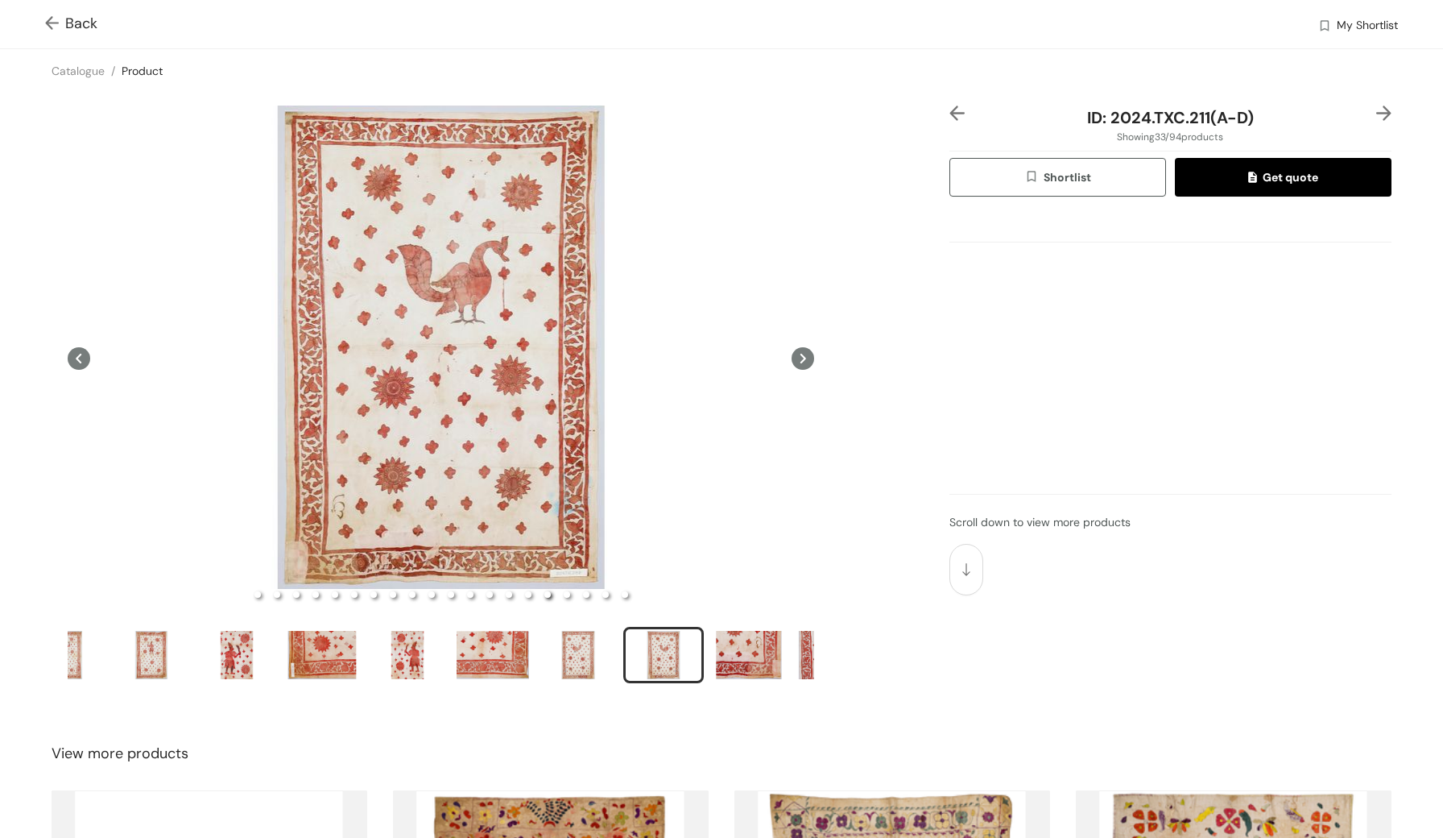
click at [793, 362] on icon at bounding box center [803, 358] width 23 height 23
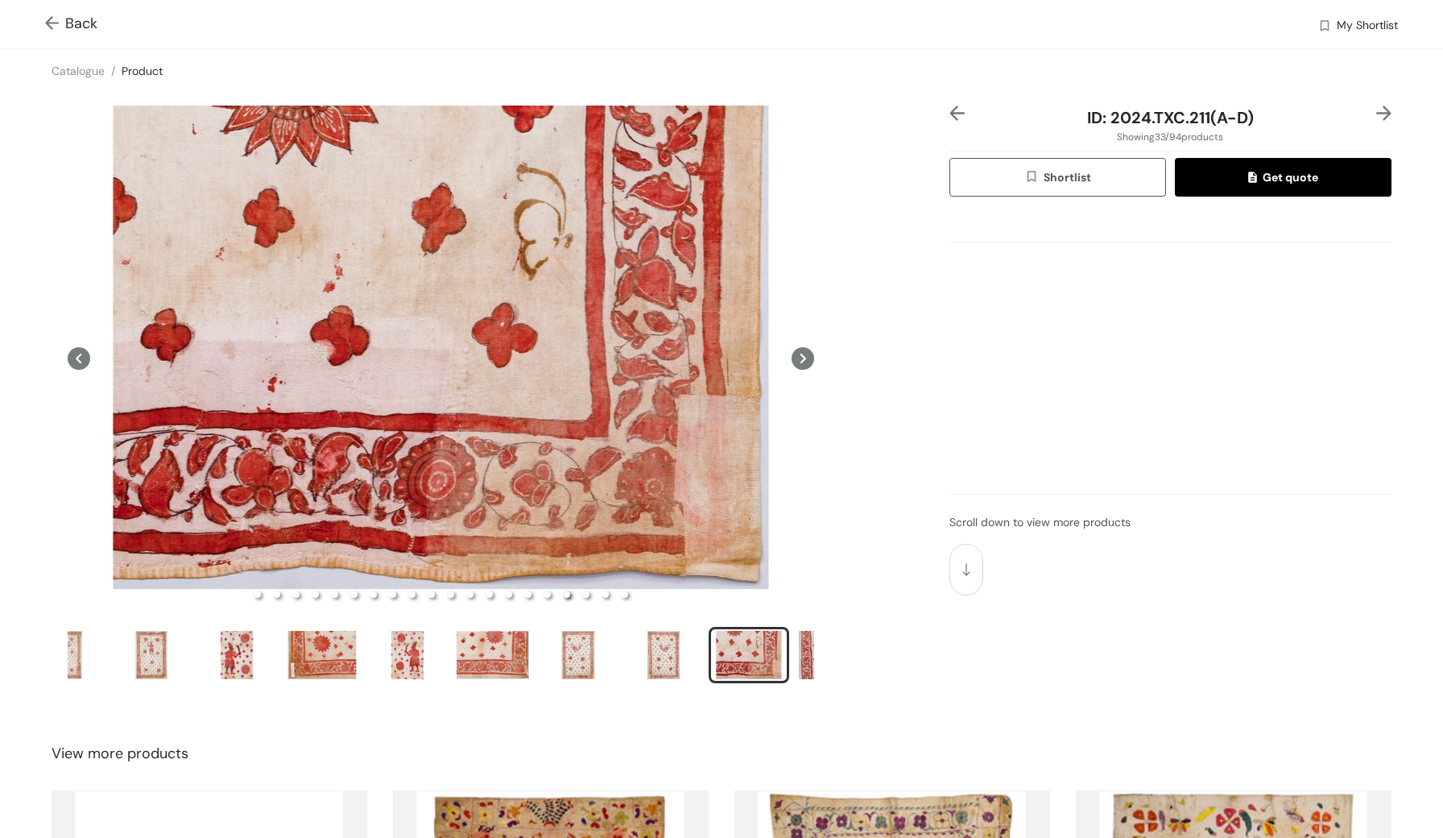
click at [793, 362] on icon at bounding box center [803, 358] width 23 height 23
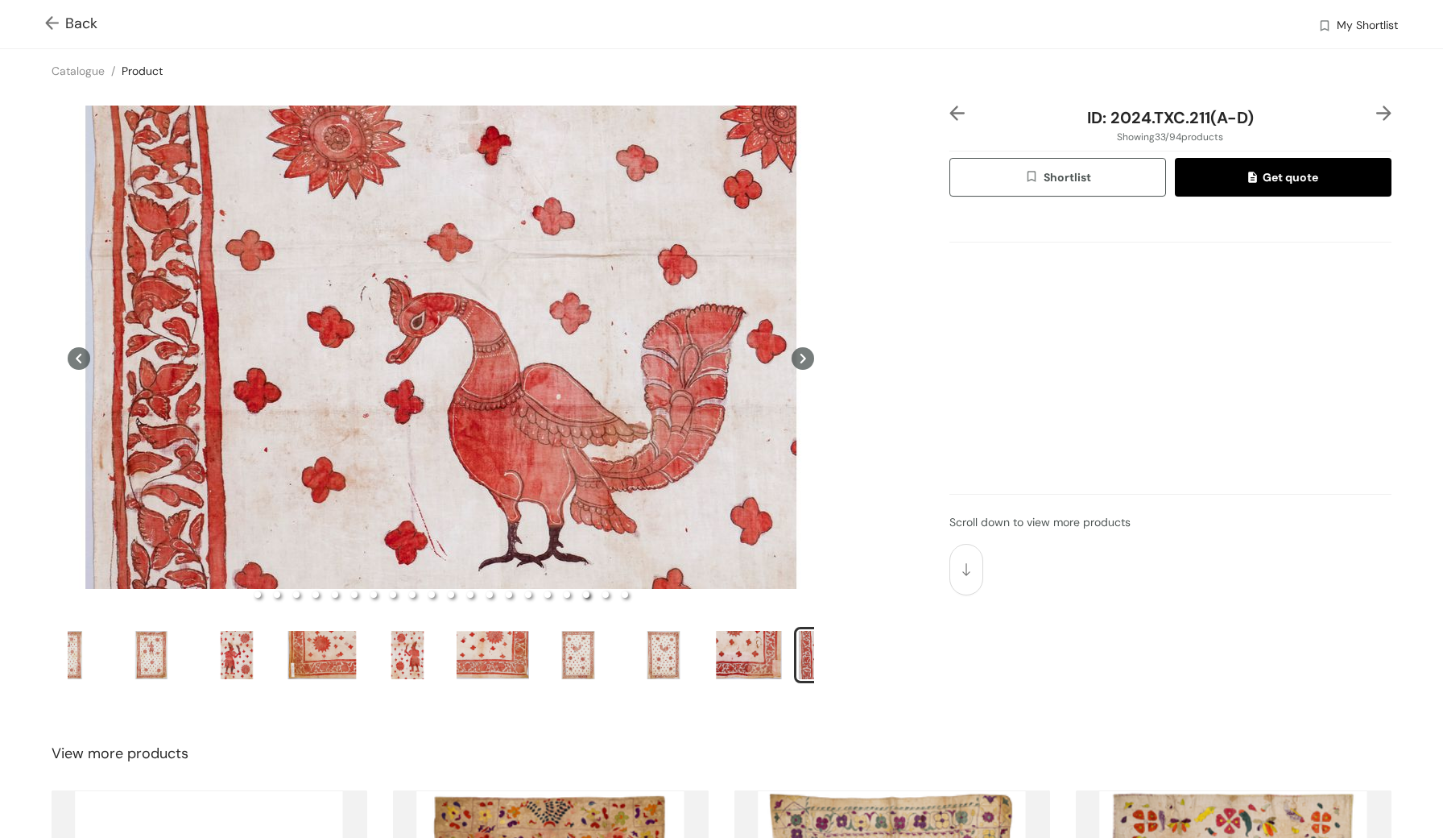
click at [793, 362] on icon at bounding box center [803, 358] width 23 height 23
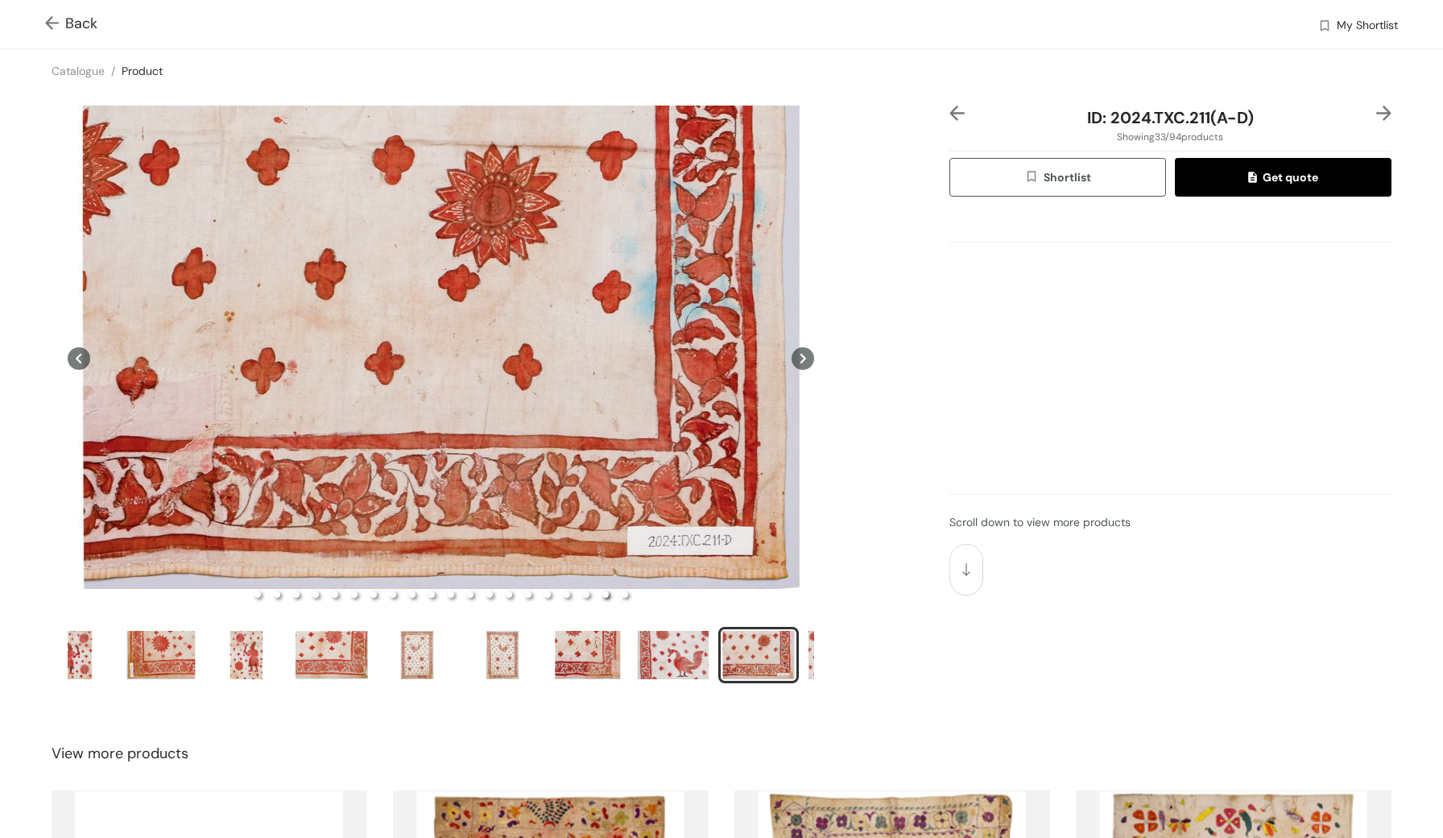
click at [793, 362] on icon at bounding box center [803, 358] width 23 height 23
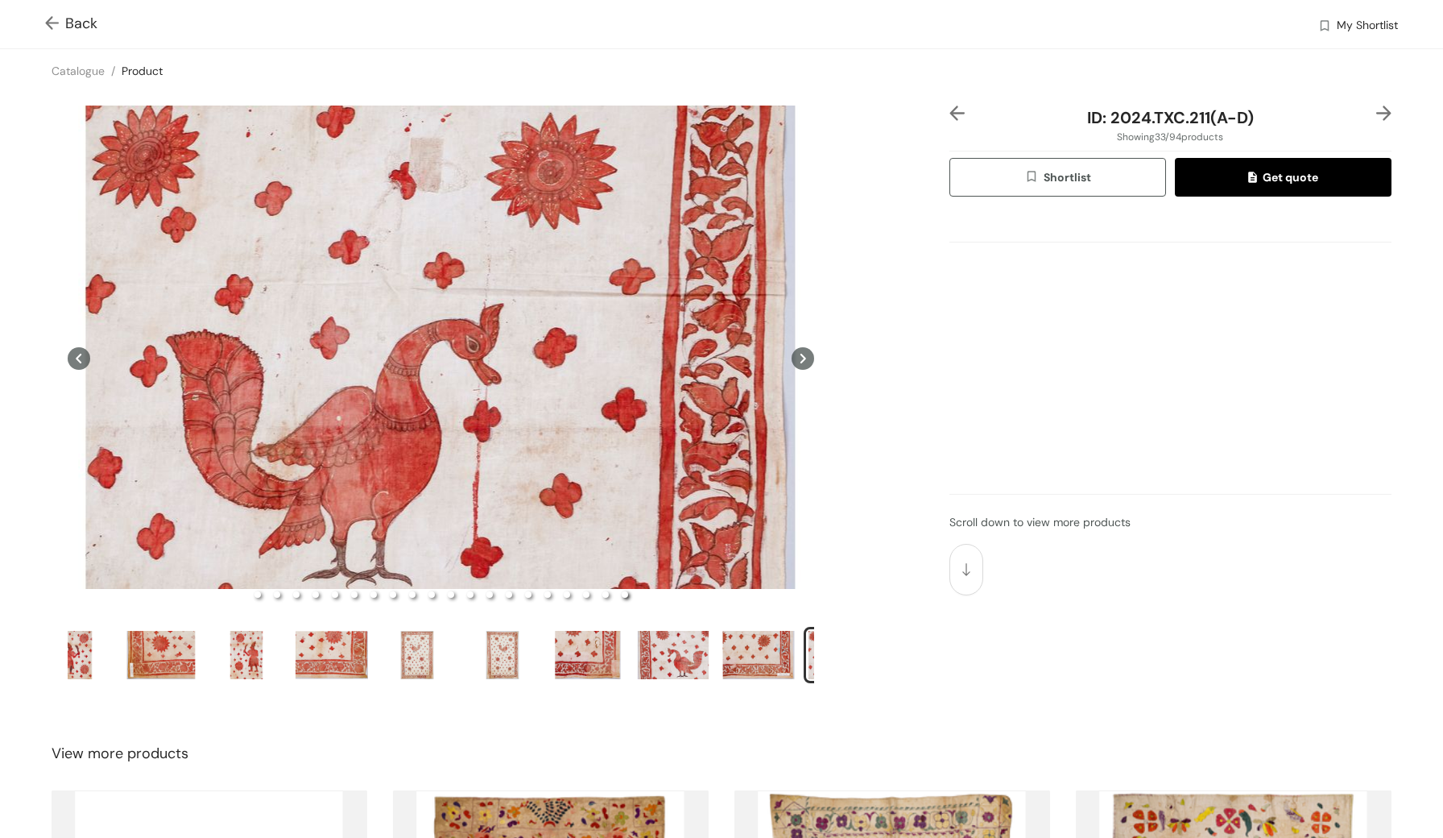
click at [793, 362] on icon at bounding box center [803, 358] width 23 height 23
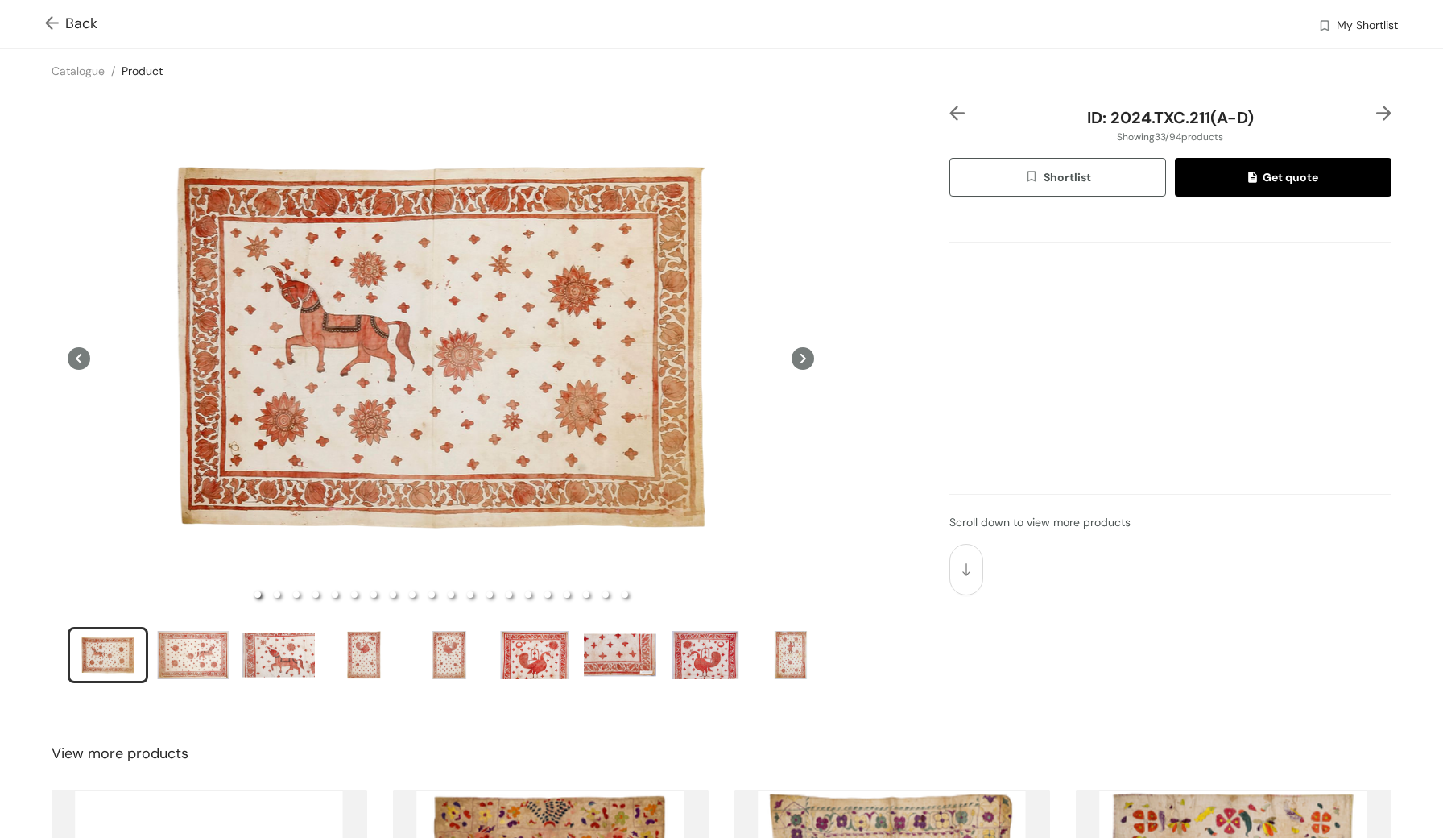
scroll to position [19, 0]
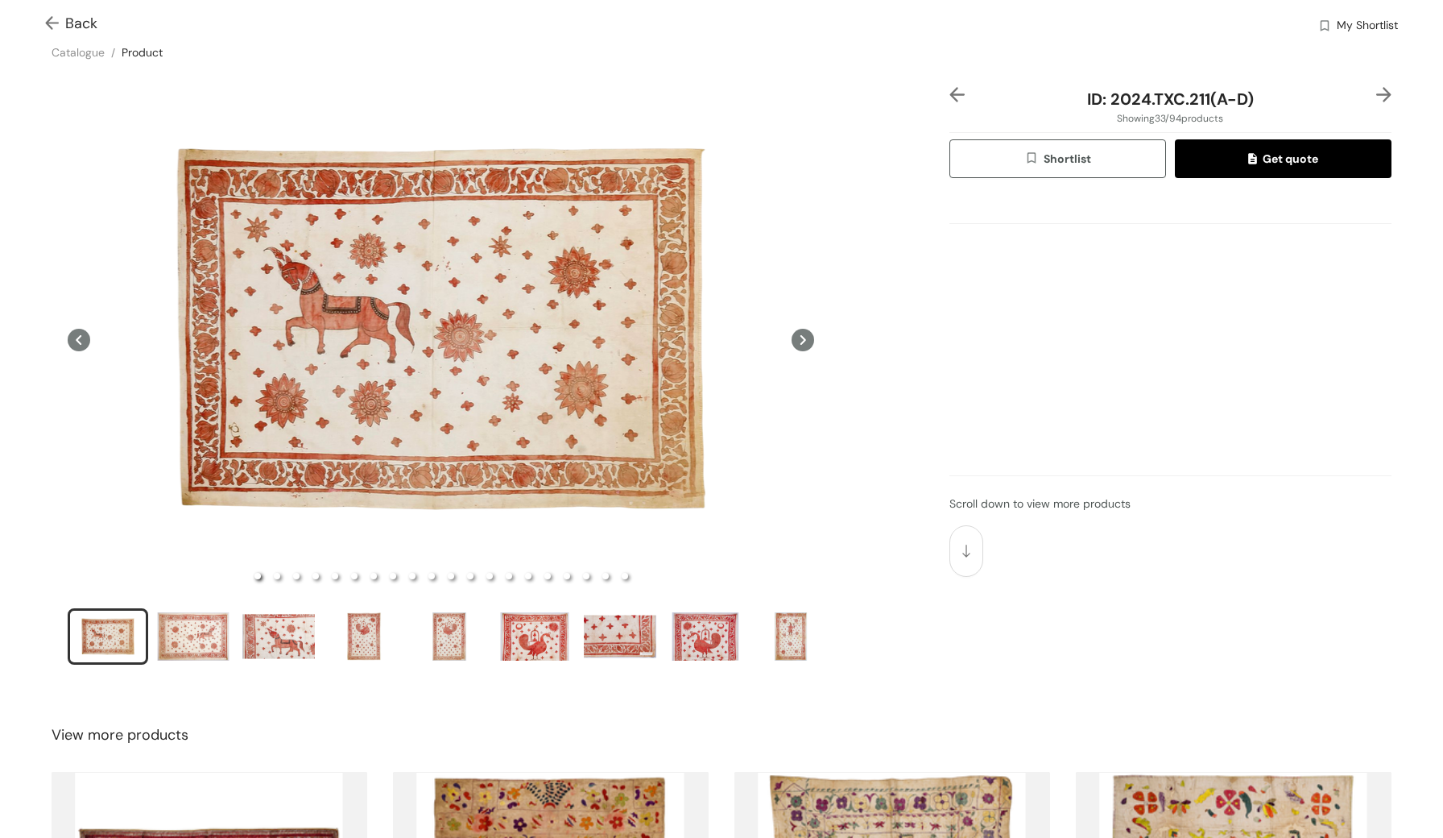
click at [1207, 100] on span "ID: 2024.TXC.211(A-D)" at bounding box center [1170, 99] width 167 height 21
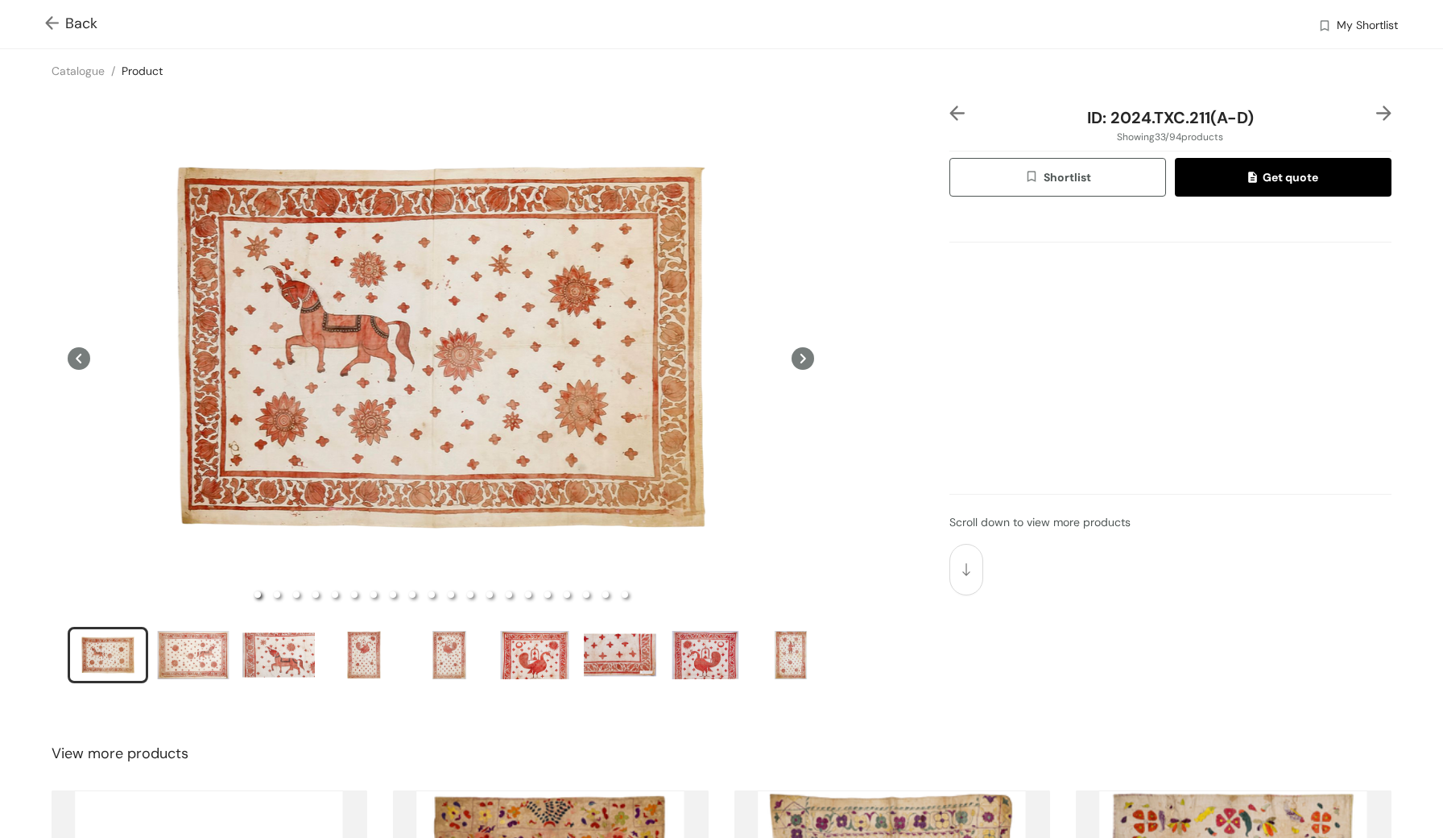
scroll to position [0, 0]
click at [81, 25] on span "Back" at bounding box center [71, 24] width 52 height 22
click at [70, 18] on span "Back" at bounding box center [71, 24] width 52 height 22
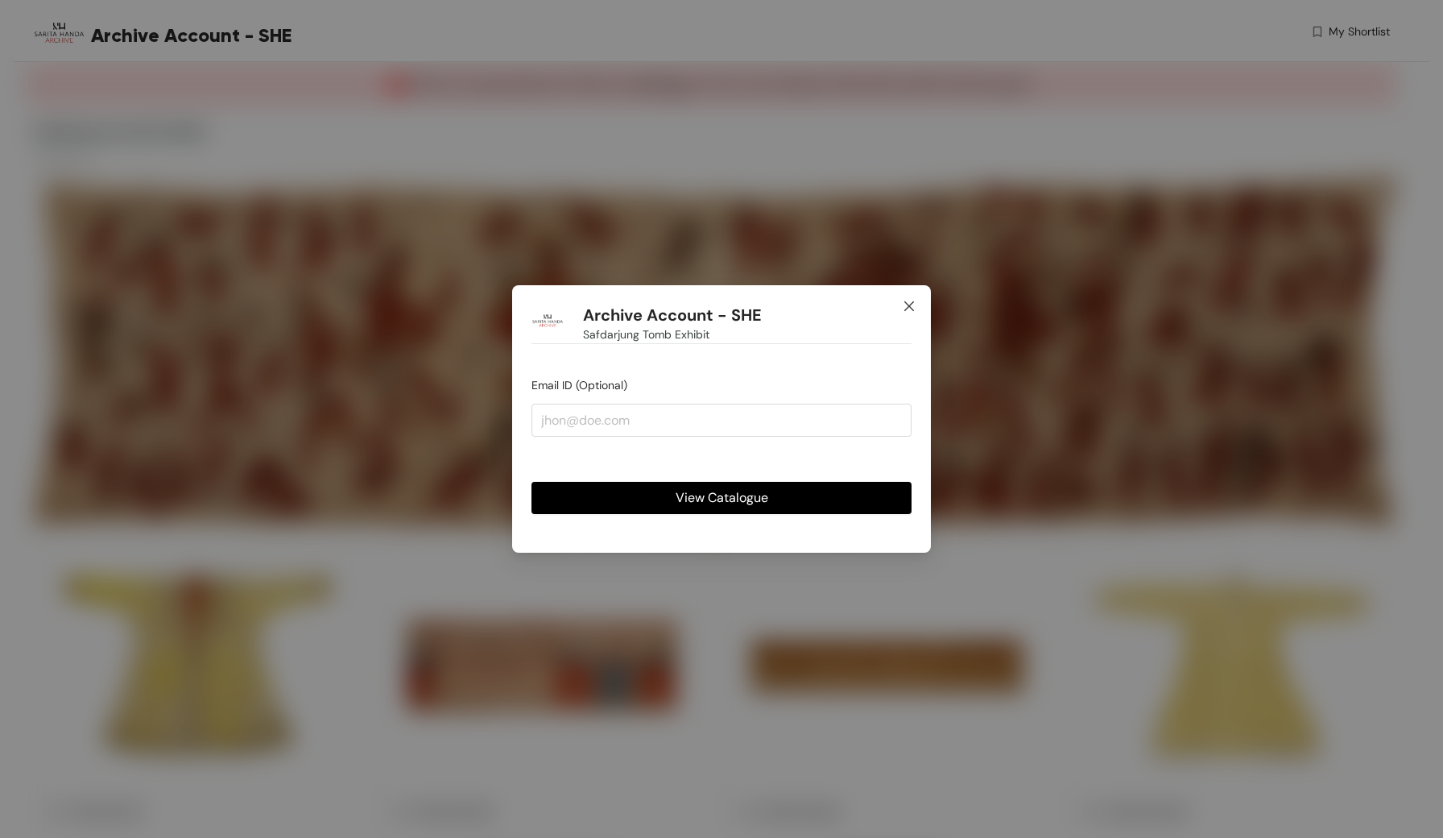
click at [908, 313] on icon "close" at bounding box center [909, 306] width 13 height 13
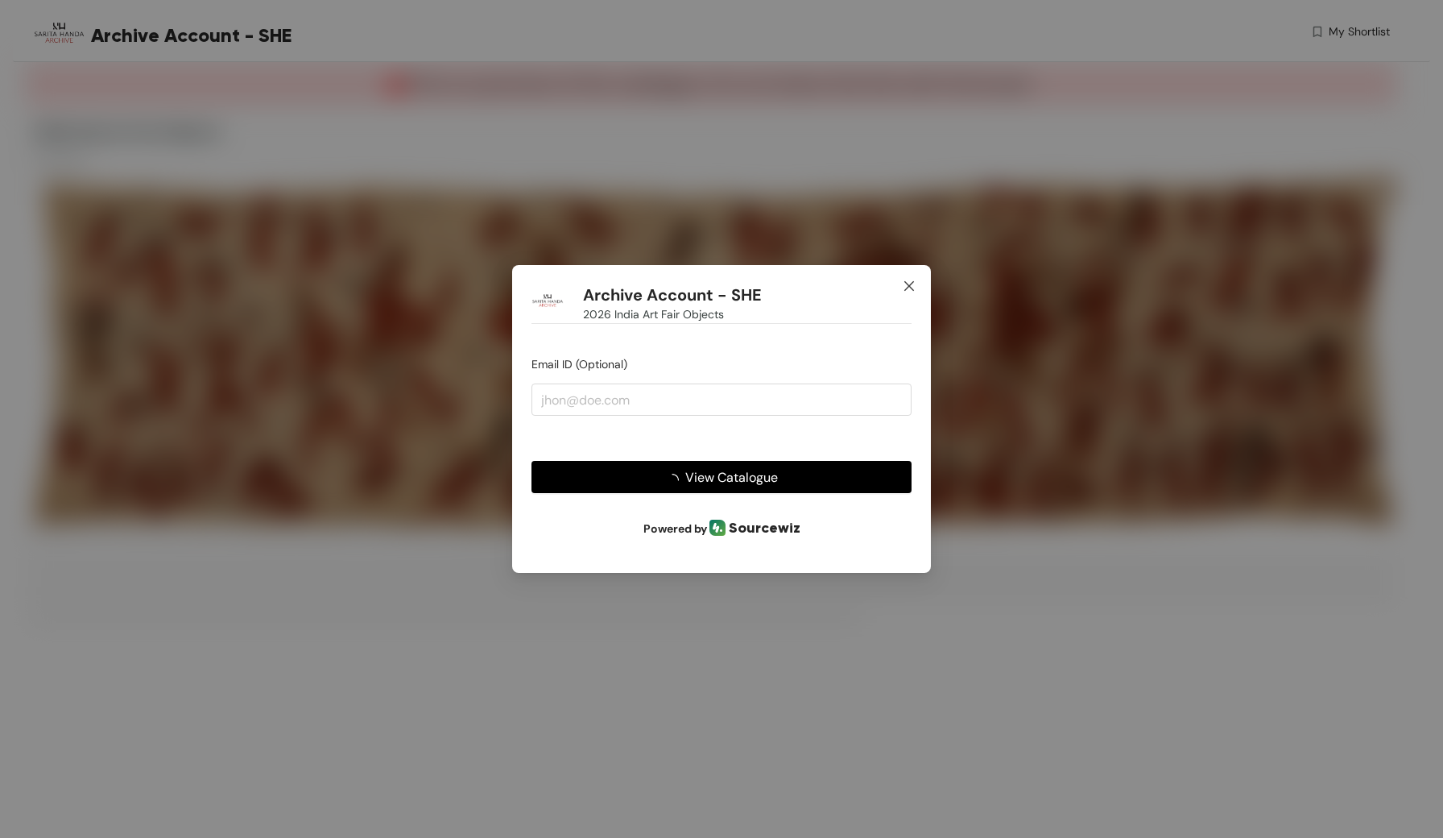
click at [907, 280] on icon "close" at bounding box center [909, 285] width 13 height 13
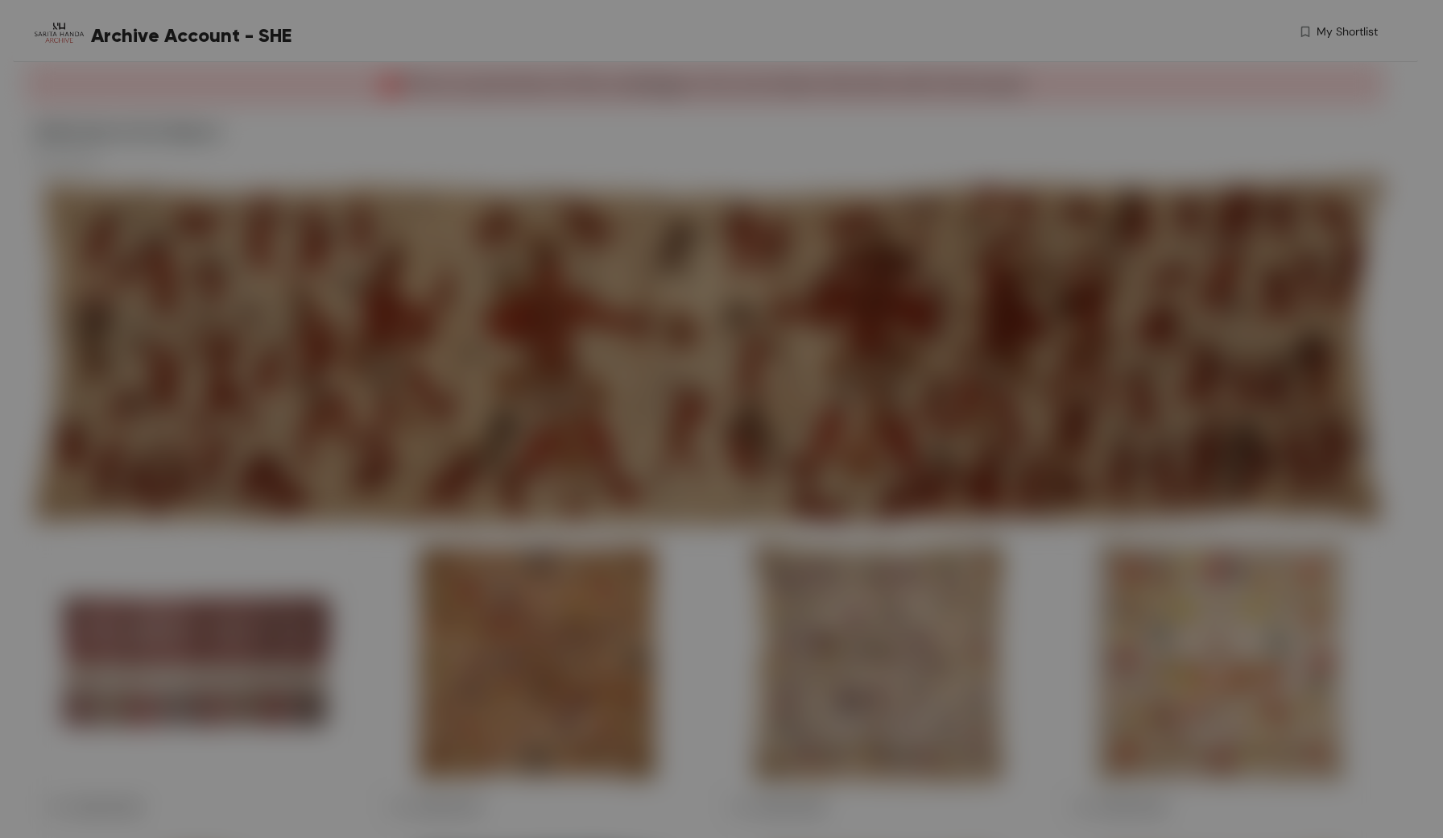
click at [740, 515] on div "Archive Account - SHE 2026 India Art Fair Objects Email ID (Optional) View Cata…" at bounding box center [721, 418] width 419 height 267
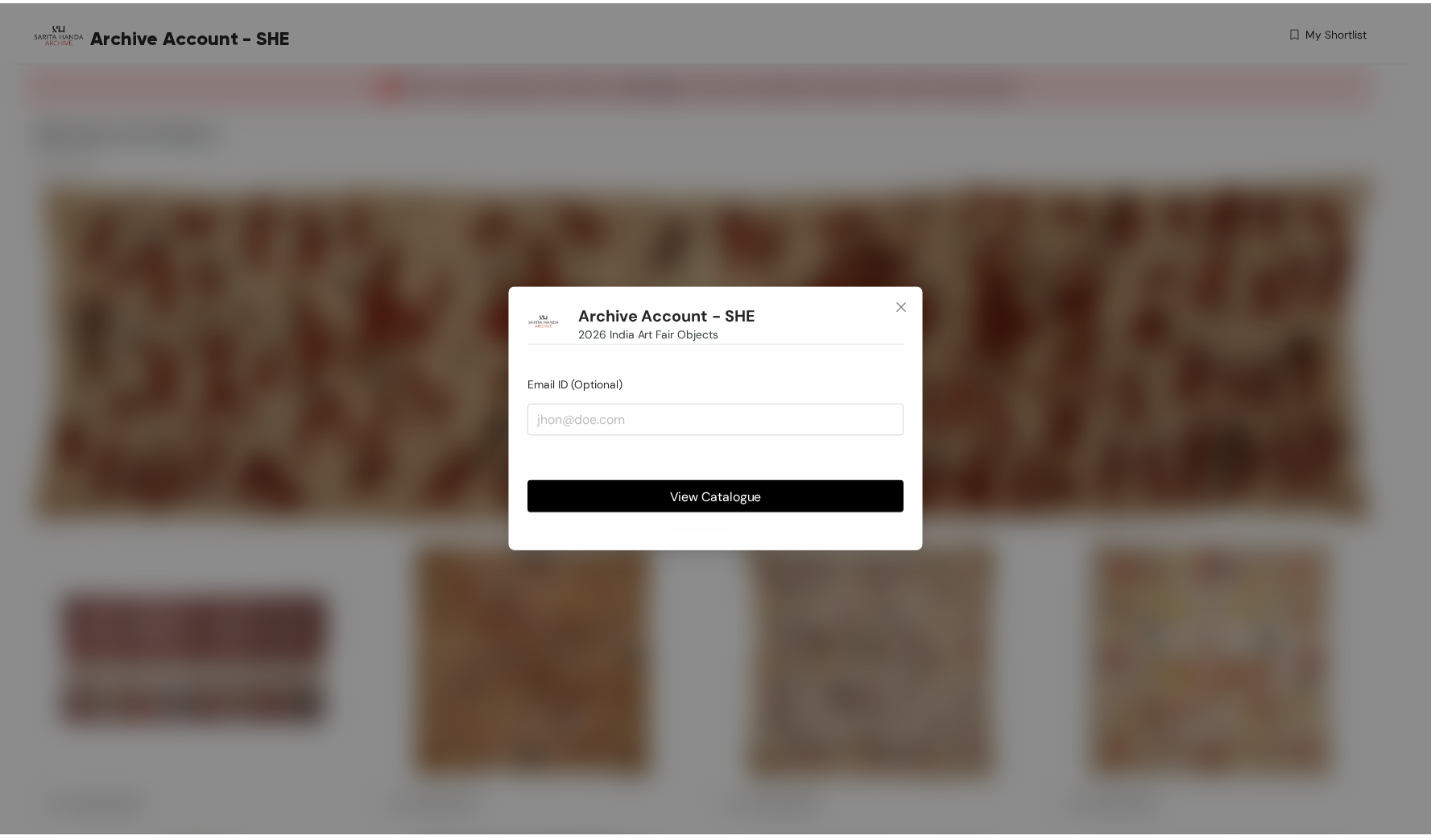
scroll to position [24, 0]
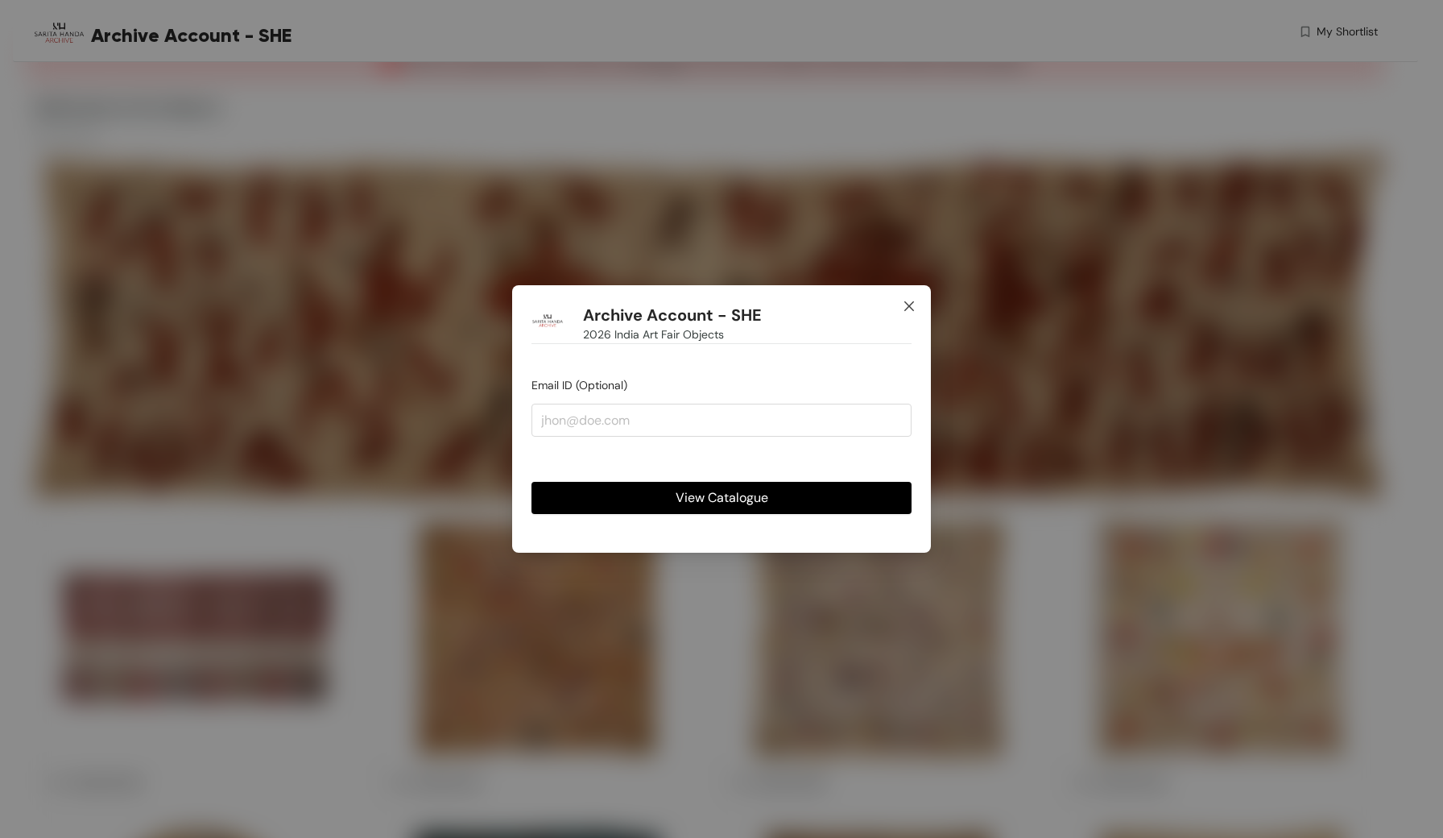
click at [912, 306] on icon "close" at bounding box center [909, 306] width 13 height 13
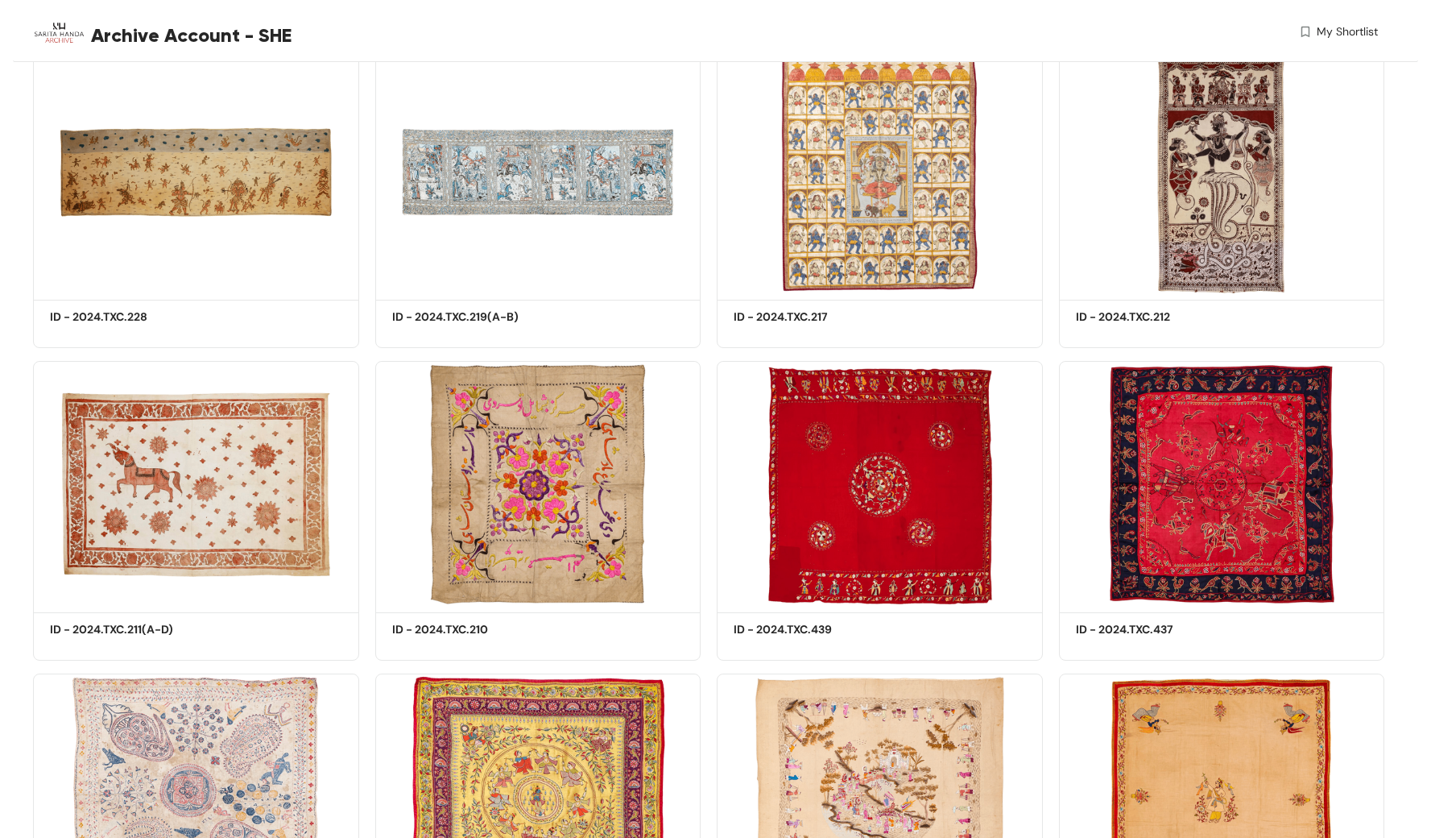
scroll to position [2608, 0]
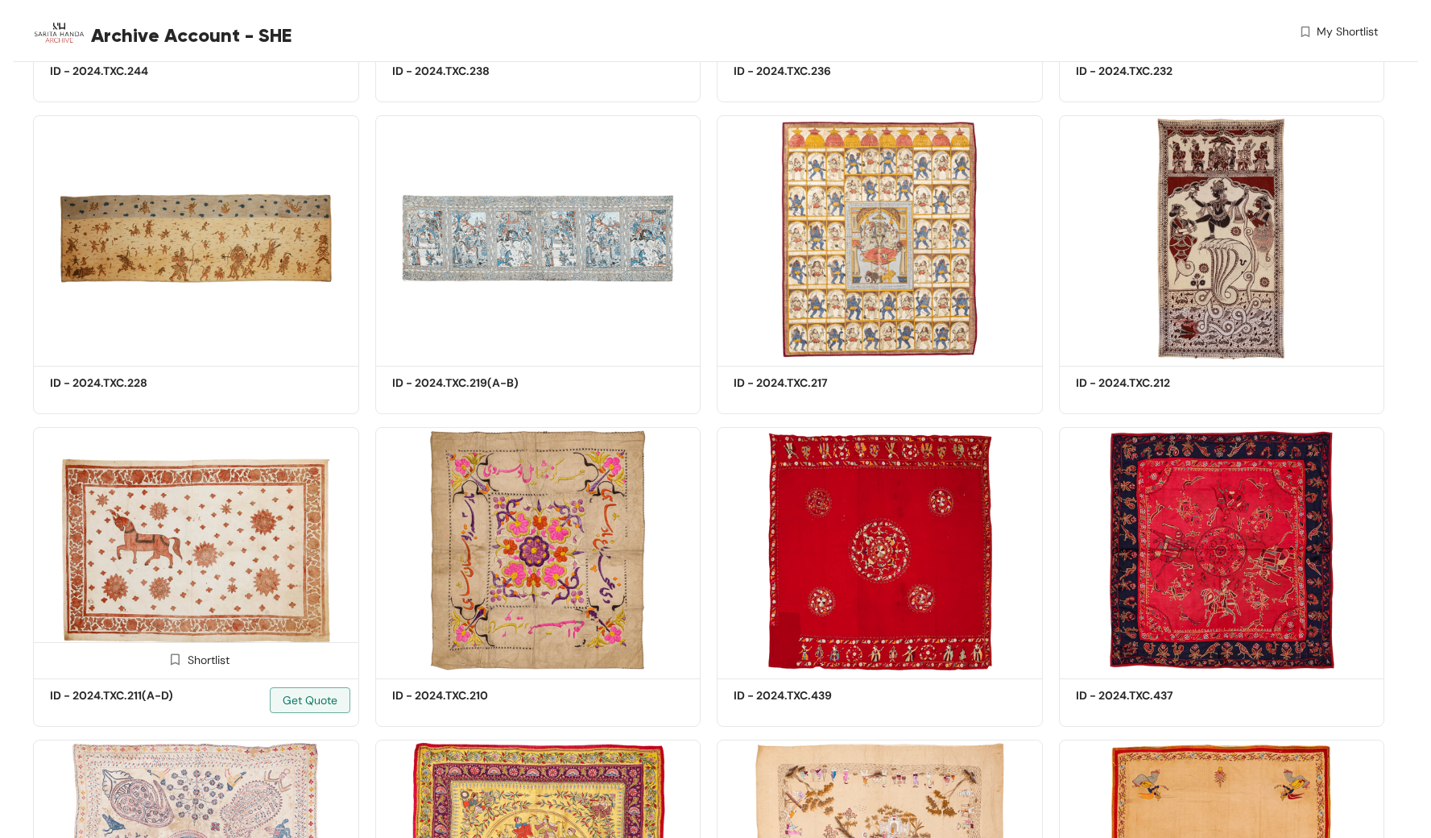
click at [165, 528] on img at bounding box center [196, 550] width 326 height 246
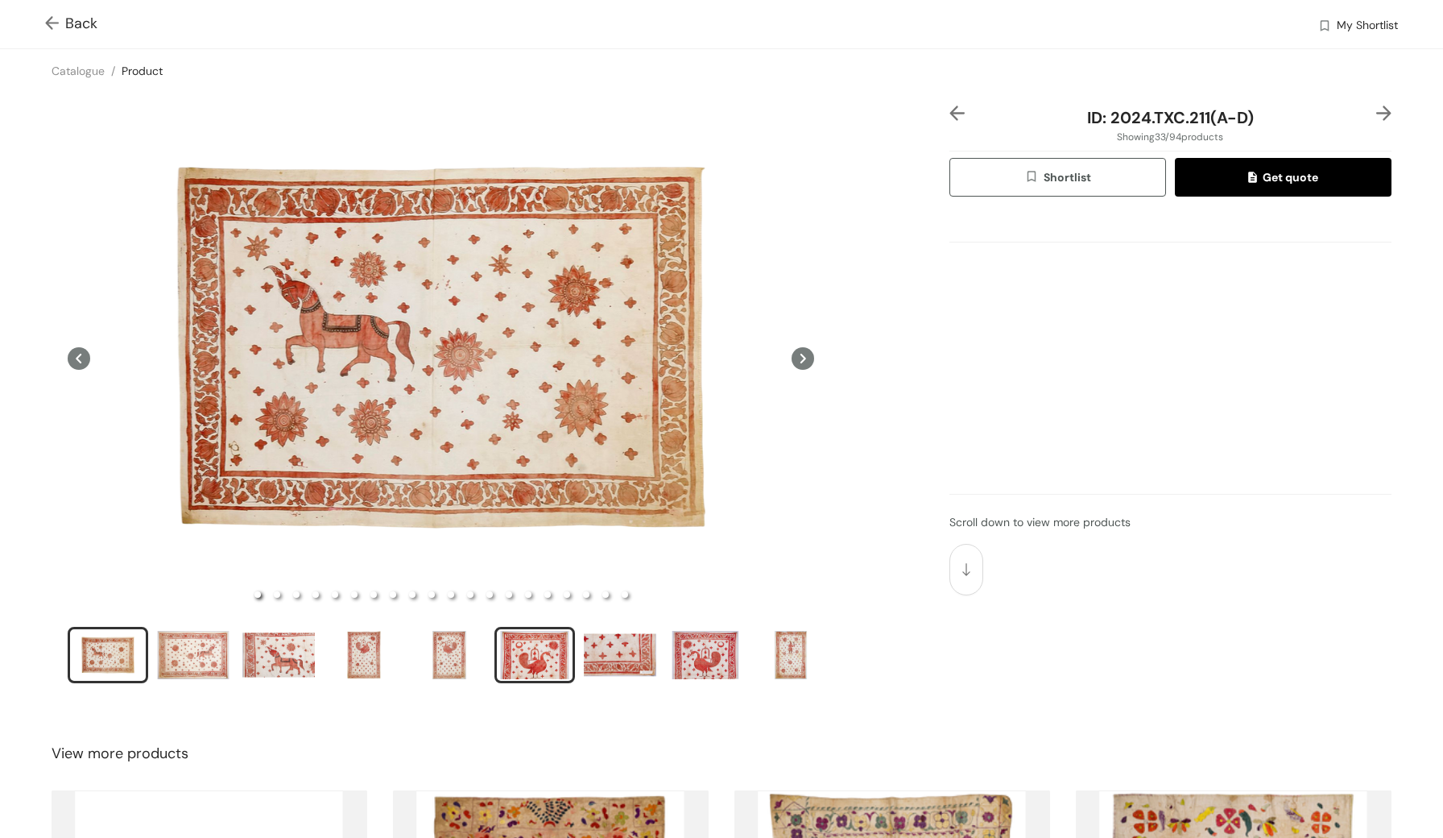
click at [532, 656] on div "slide item 6" at bounding box center [535, 655] width 72 height 48
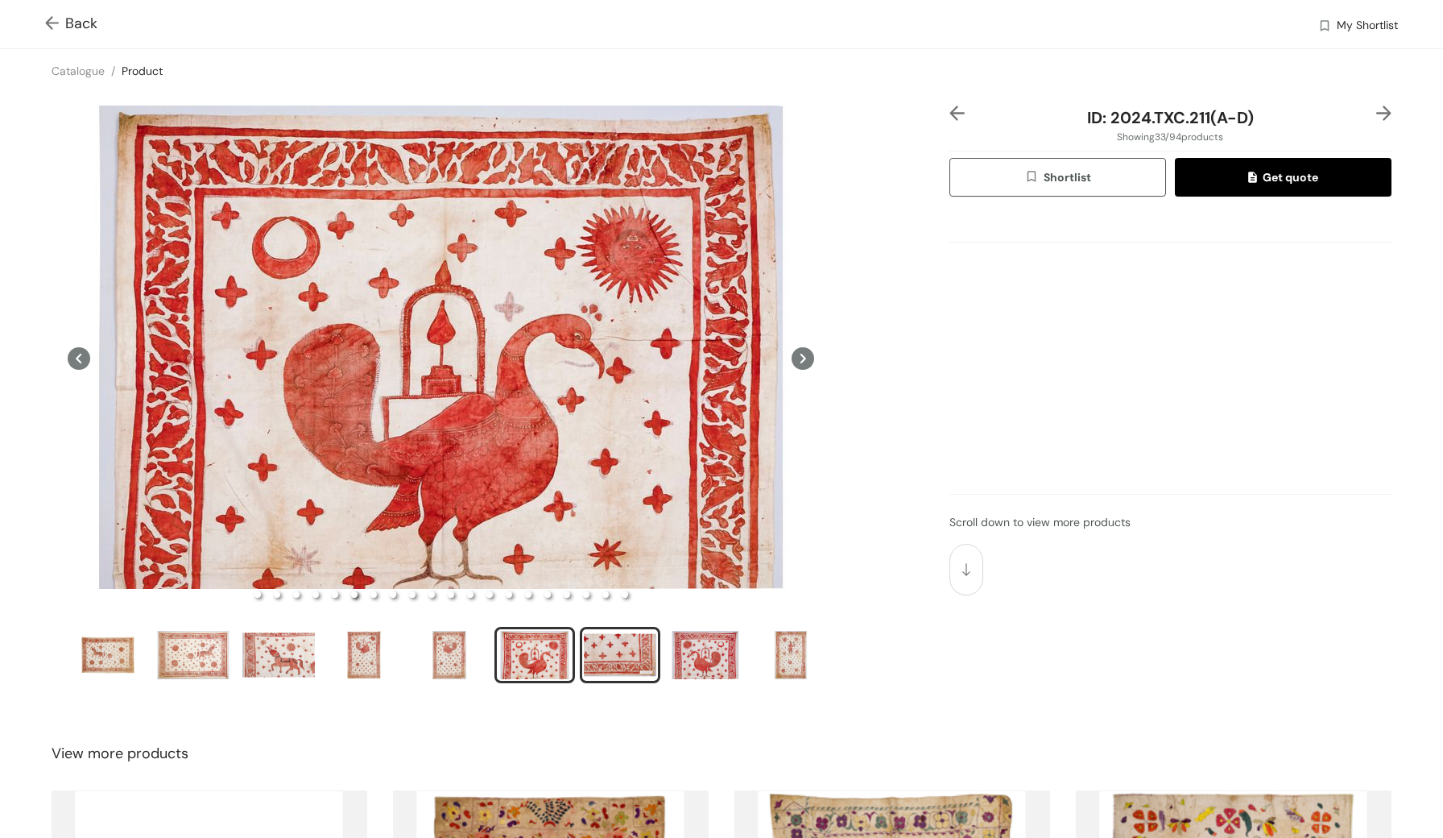
click at [612, 644] on div "slide item 7" at bounding box center [620, 655] width 72 height 48
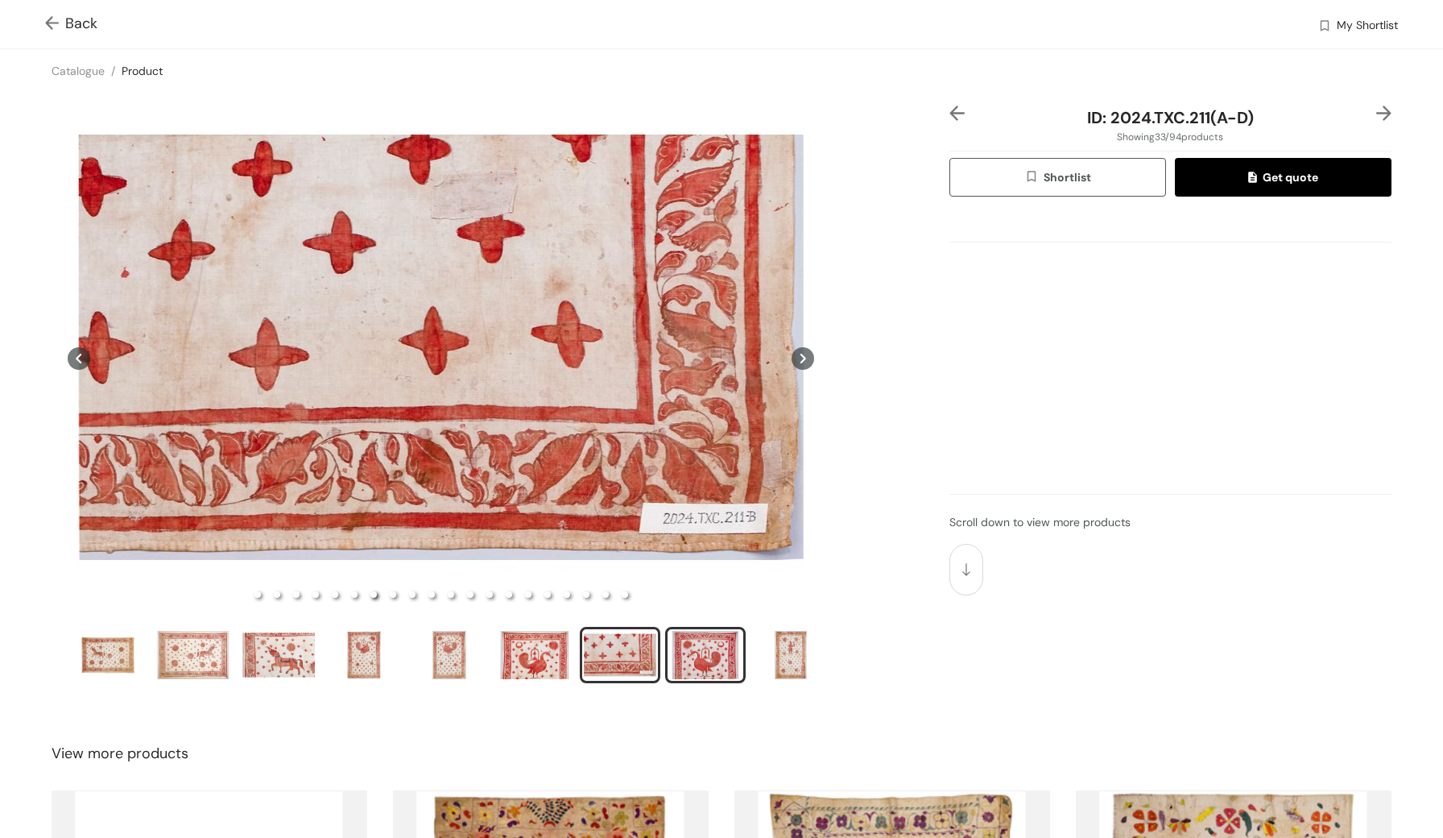
click at [698, 636] on div "slide item 8" at bounding box center [705, 655] width 72 height 48
